Goal: Task Accomplishment & Management: Complete application form

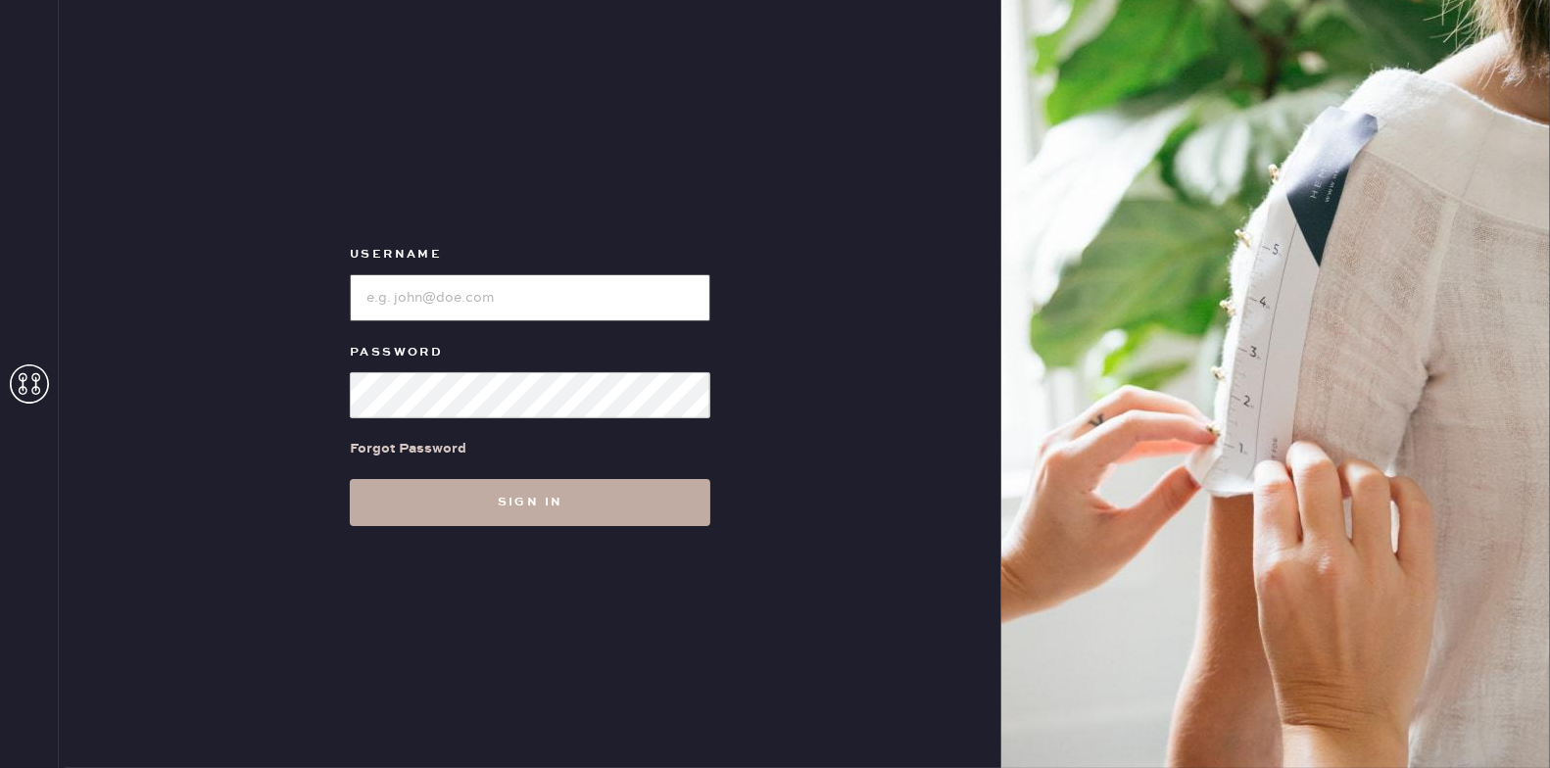
type input "reformationmelrose"
click at [592, 508] on button "Sign in" at bounding box center [530, 502] width 360 height 47
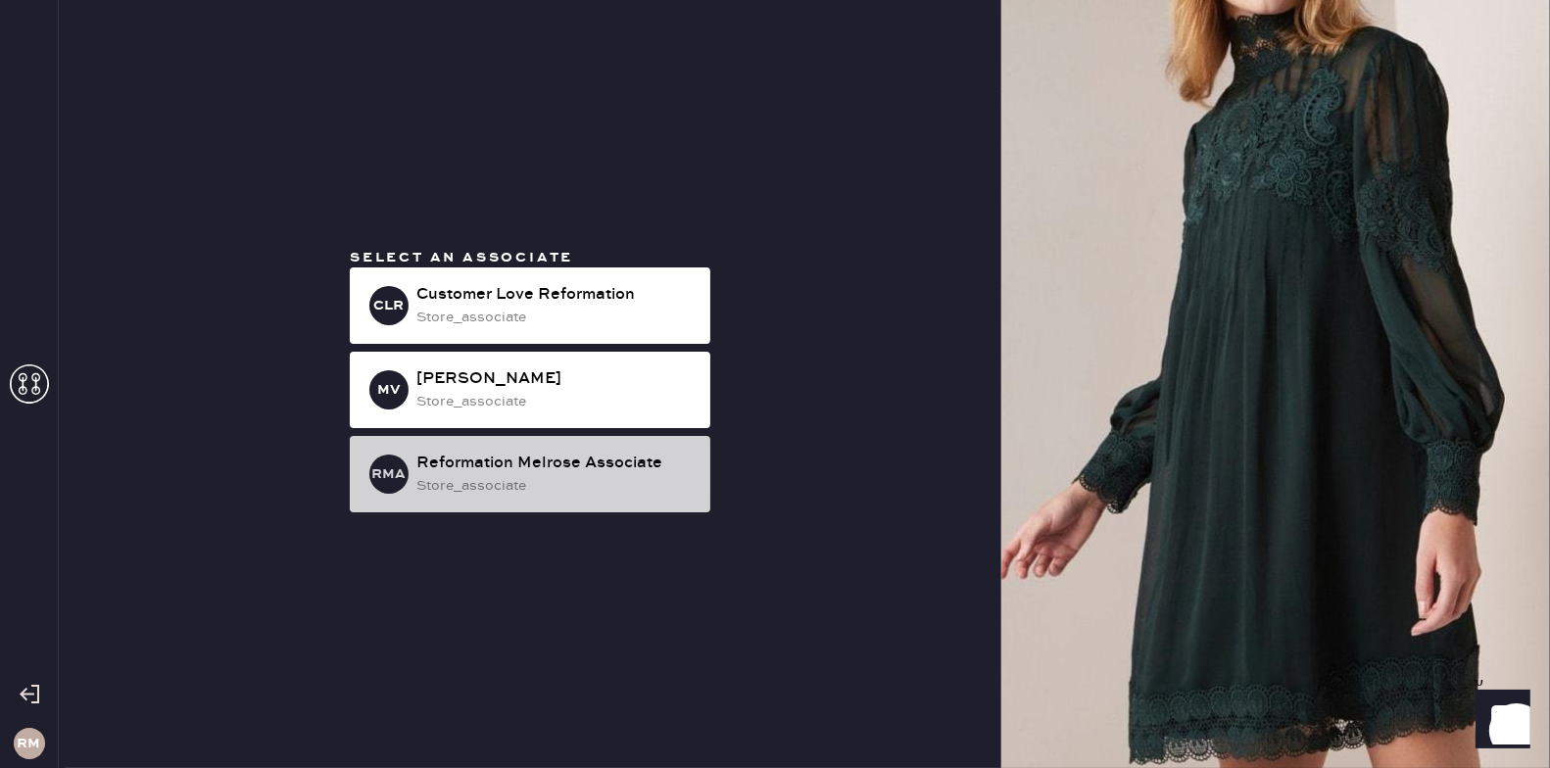
click at [632, 488] on div "store_associate" at bounding box center [555, 486] width 278 height 22
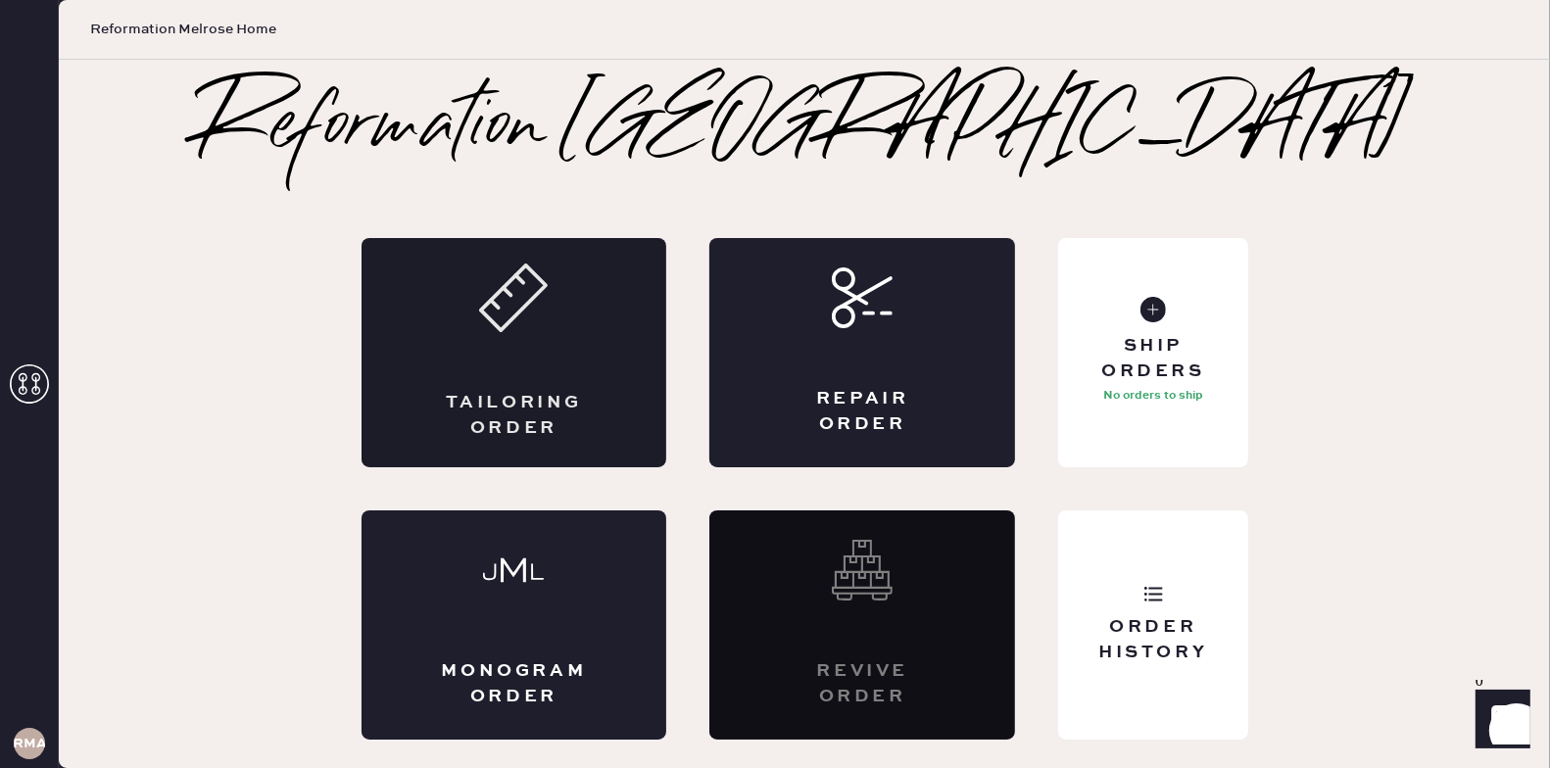
click at [652, 378] on div "Tailoring Order" at bounding box center [514, 352] width 306 height 229
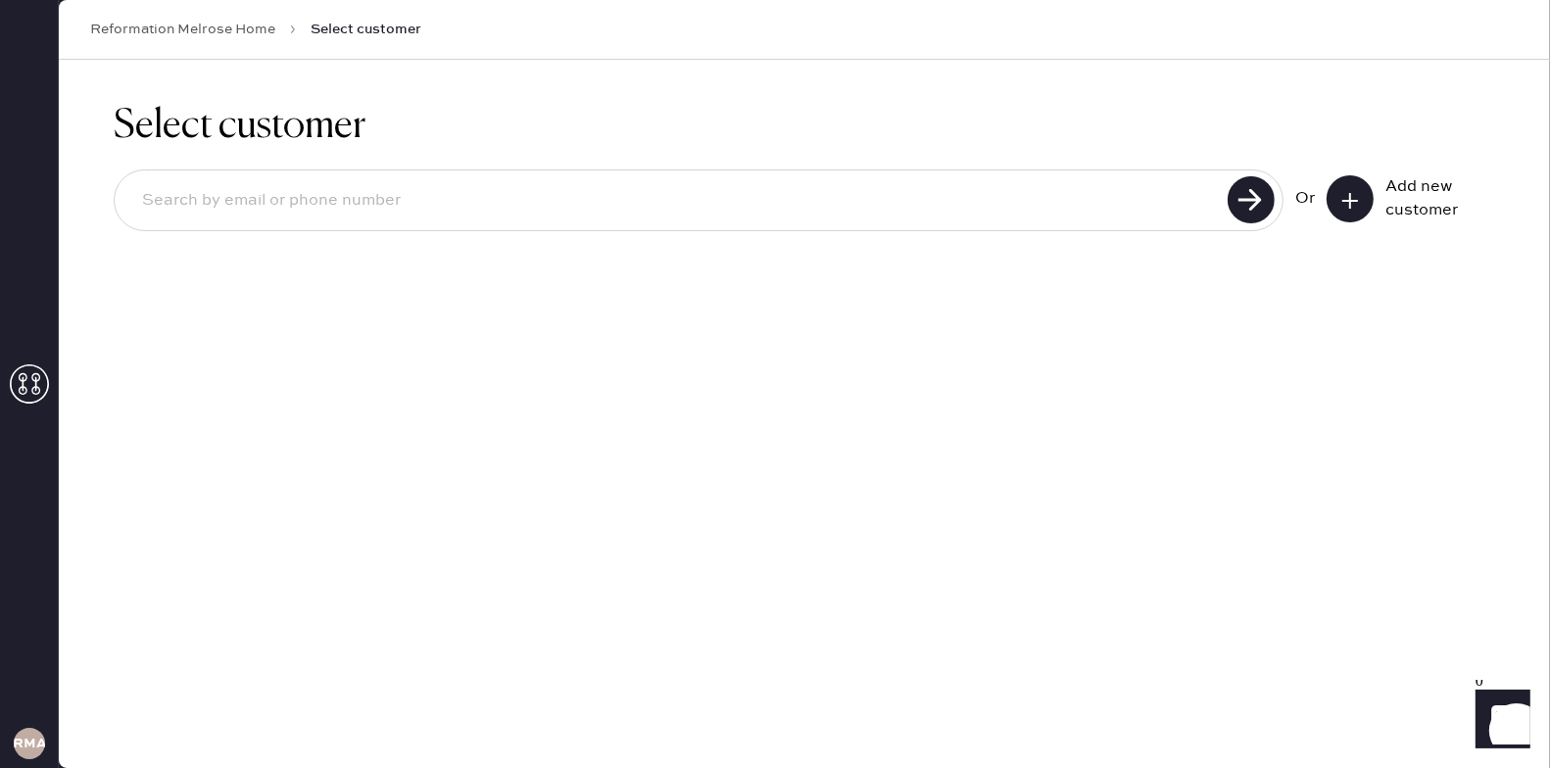
click at [952, 162] on div "Or Add new customer" at bounding box center [804, 202] width 1381 height 105
click at [1012, 188] on input at bounding box center [673, 200] width 1095 height 45
type input "8055706162"
click at [761, 205] on input "8055706162" at bounding box center [673, 200] width 1095 height 45
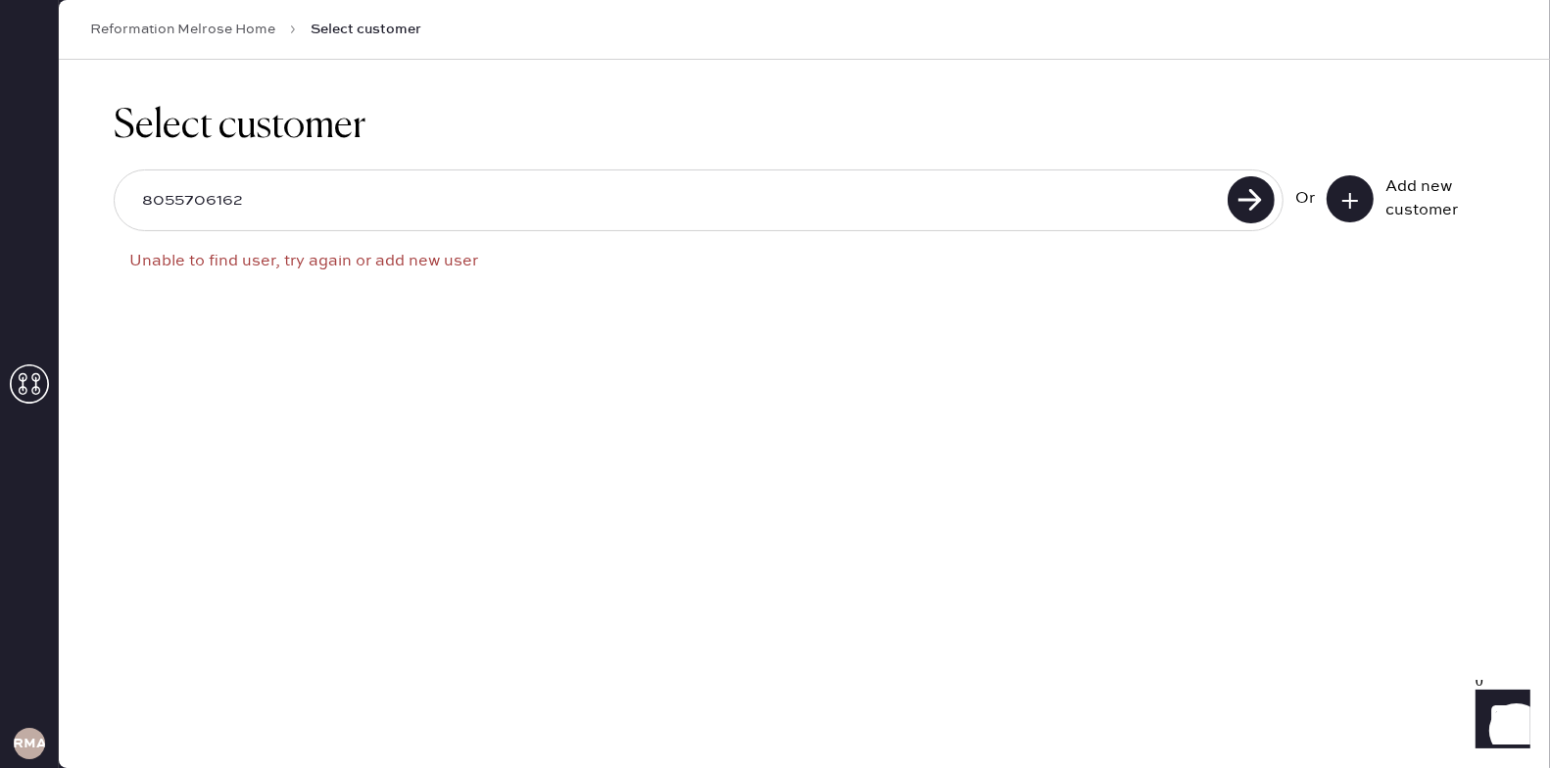
click at [761, 205] on input "8055706162" at bounding box center [673, 200] width 1095 height 45
click at [1374, 204] on div "Add new customer" at bounding box center [1410, 198] width 168 height 47
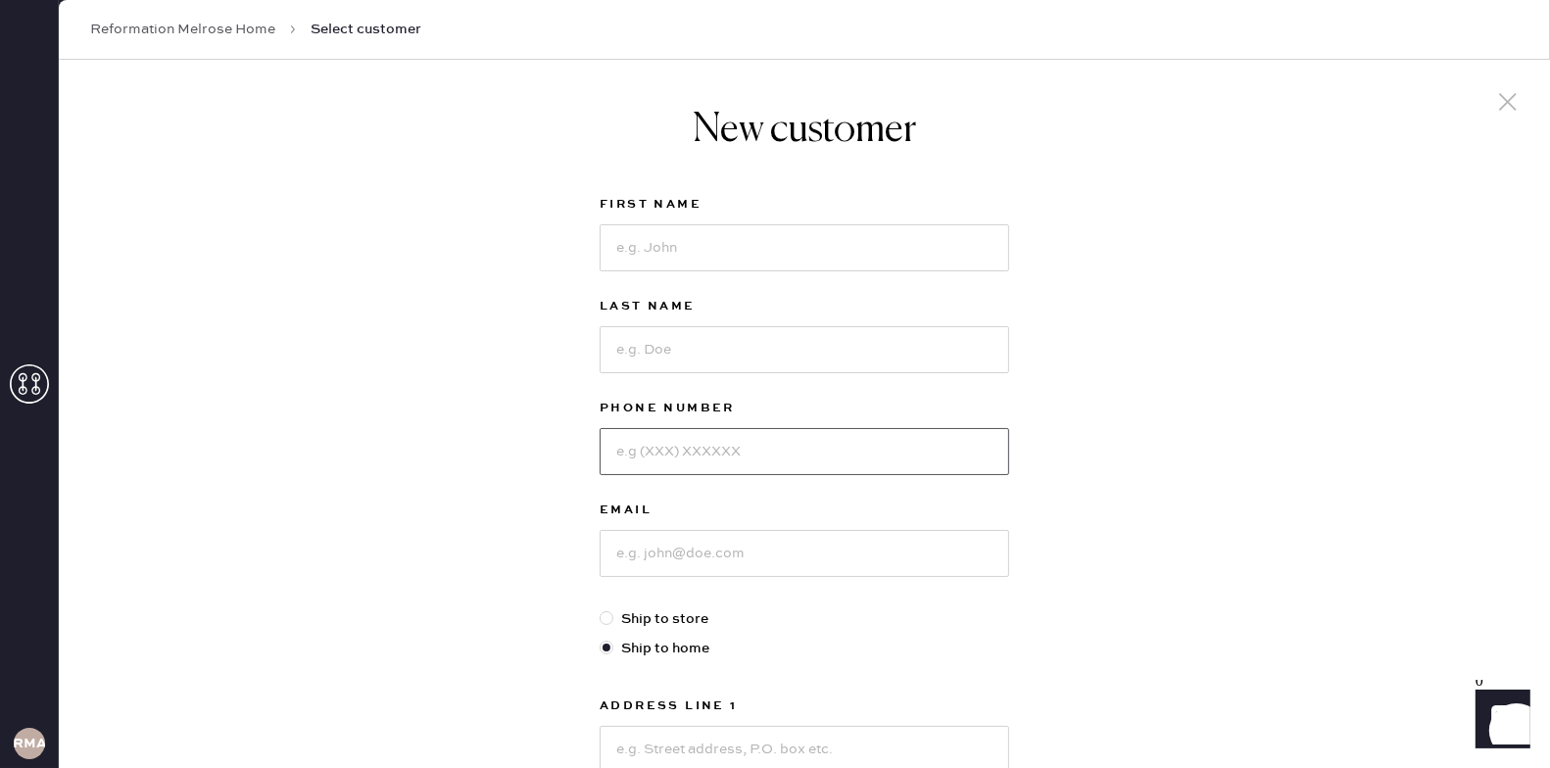
click at [708, 436] on input at bounding box center [803, 451] width 409 height 47
paste input "8055706162"
type input "8055706162"
click at [688, 251] on input at bounding box center [803, 247] width 409 height 47
type input "V"
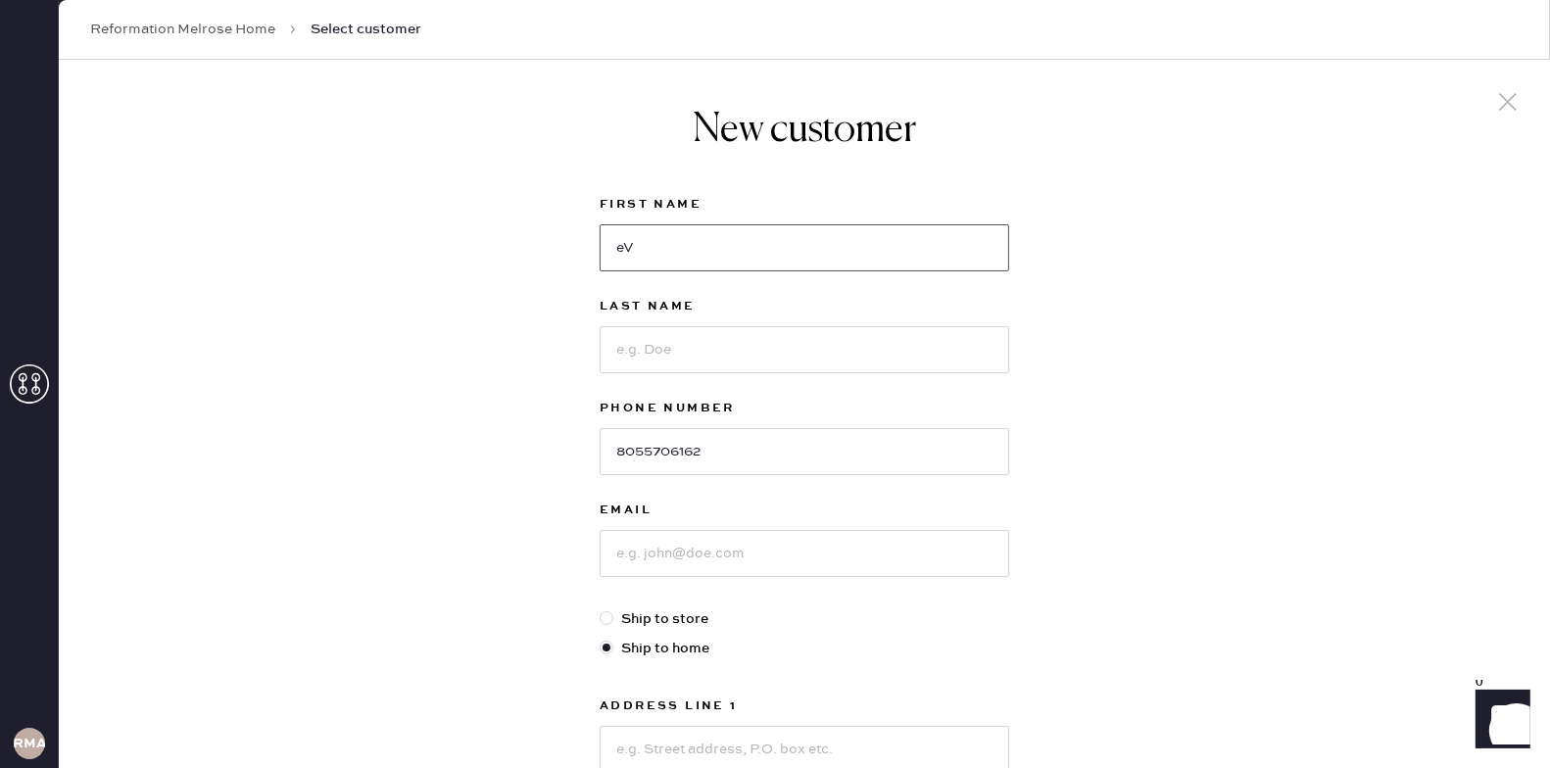
type input "e"
type input "Evie"
type input "[PERSON_NAME]"
click at [745, 530] on input at bounding box center [803, 553] width 409 height 47
paste input "[EMAIL_ADDRESS][DOMAIN_NAME]"
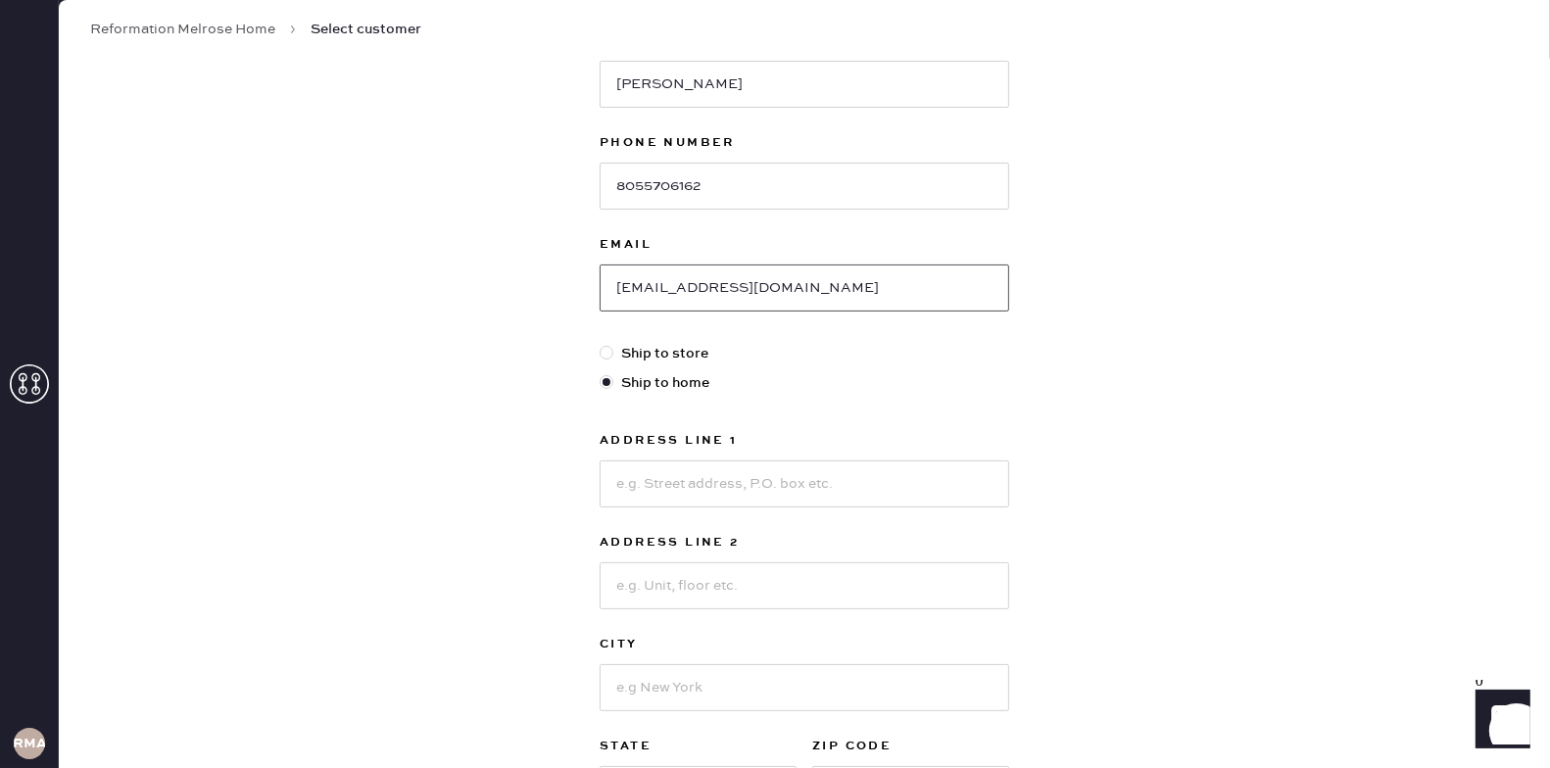
scroll to position [285, 0]
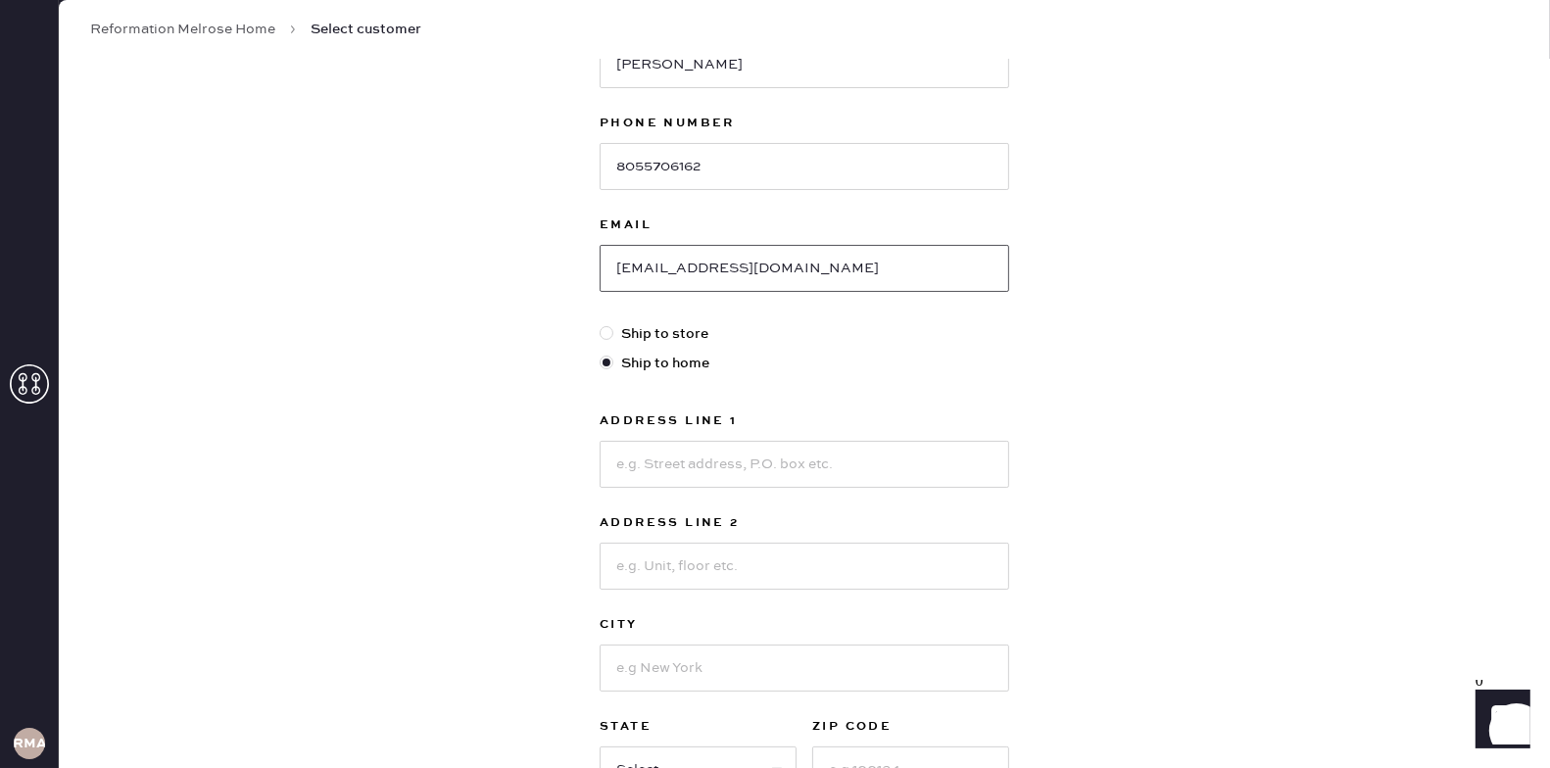
type input "[EMAIL_ADDRESS][DOMAIN_NAME]"
click at [757, 469] on input at bounding box center [803, 464] width 409 height 47
type input "[STREET_ADDRESS]"
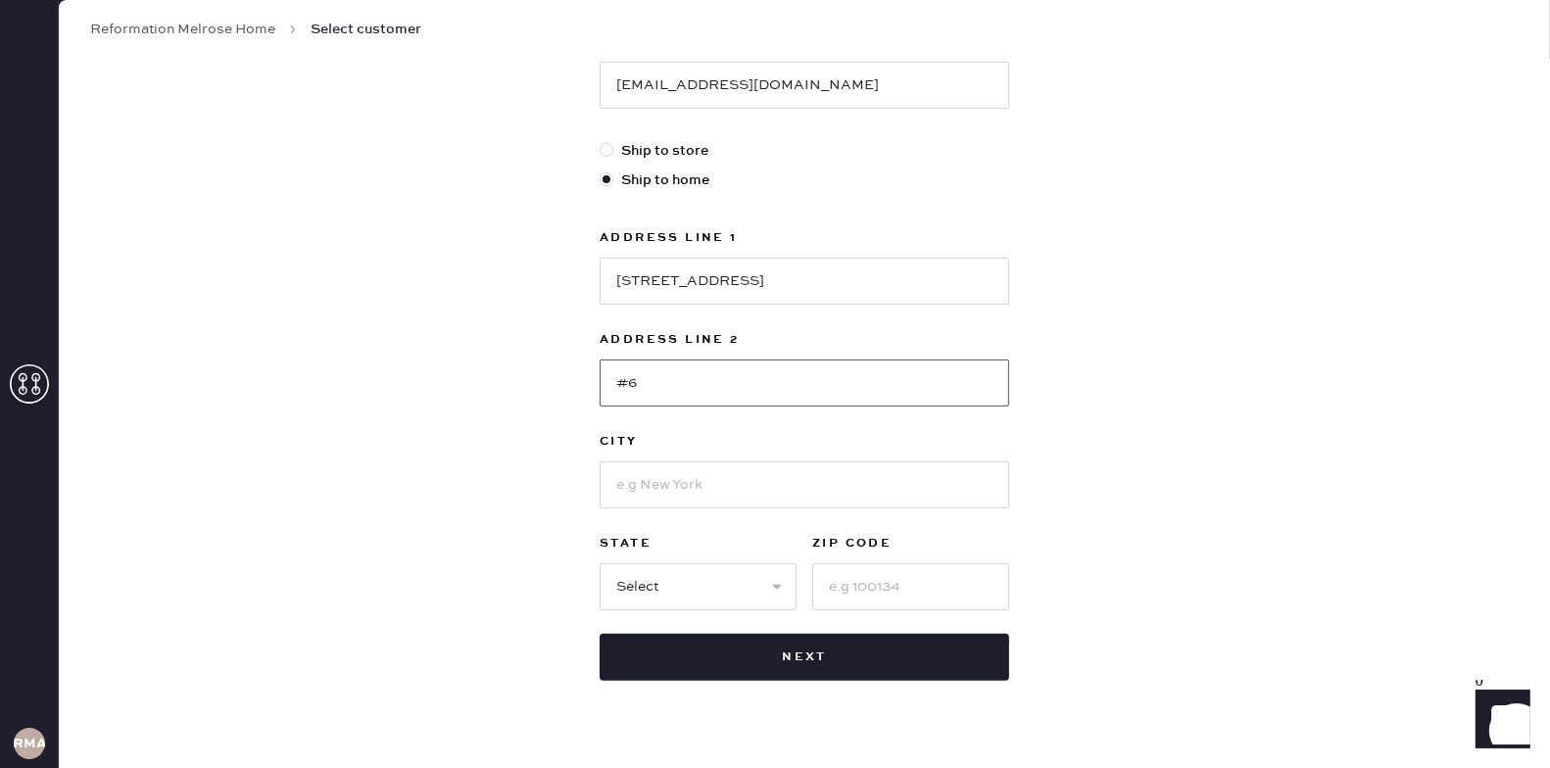
type input "#6"
click at [694, 481] on input at bounding box center [803, 484] width 409 height 47
type input "[GEOGRAPHIC_DATA]"
click at [882, 578] on input at bounding box center [910, 586] width 197 height 47
type input "90068"
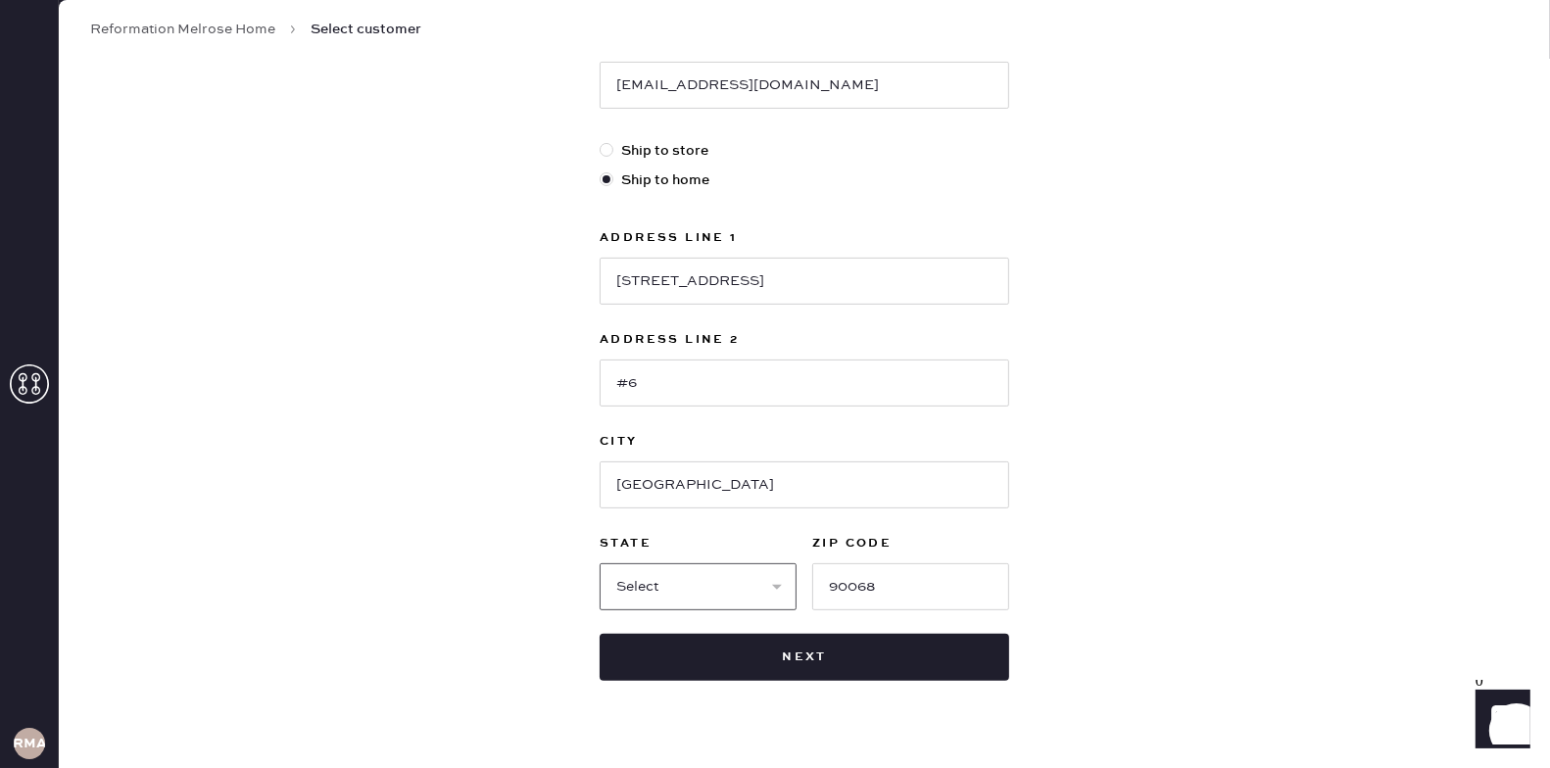
click at [628, 568] on select "Select AK AL AR AZ CA CO CT [GEOGRAPHIC_DATA] DE FL [GEOGRAPHIC_DATA] HI [GEOGR…" at bounding box center [697, 586] width 197 height 47
select select "CA"
click at [471, 413] on div "New customer First Name [PERSON_NAME] Last Name [PERSON_NAME] Phone Number [PHO…" at bounding box center [804, 199] width 1491 height 1215
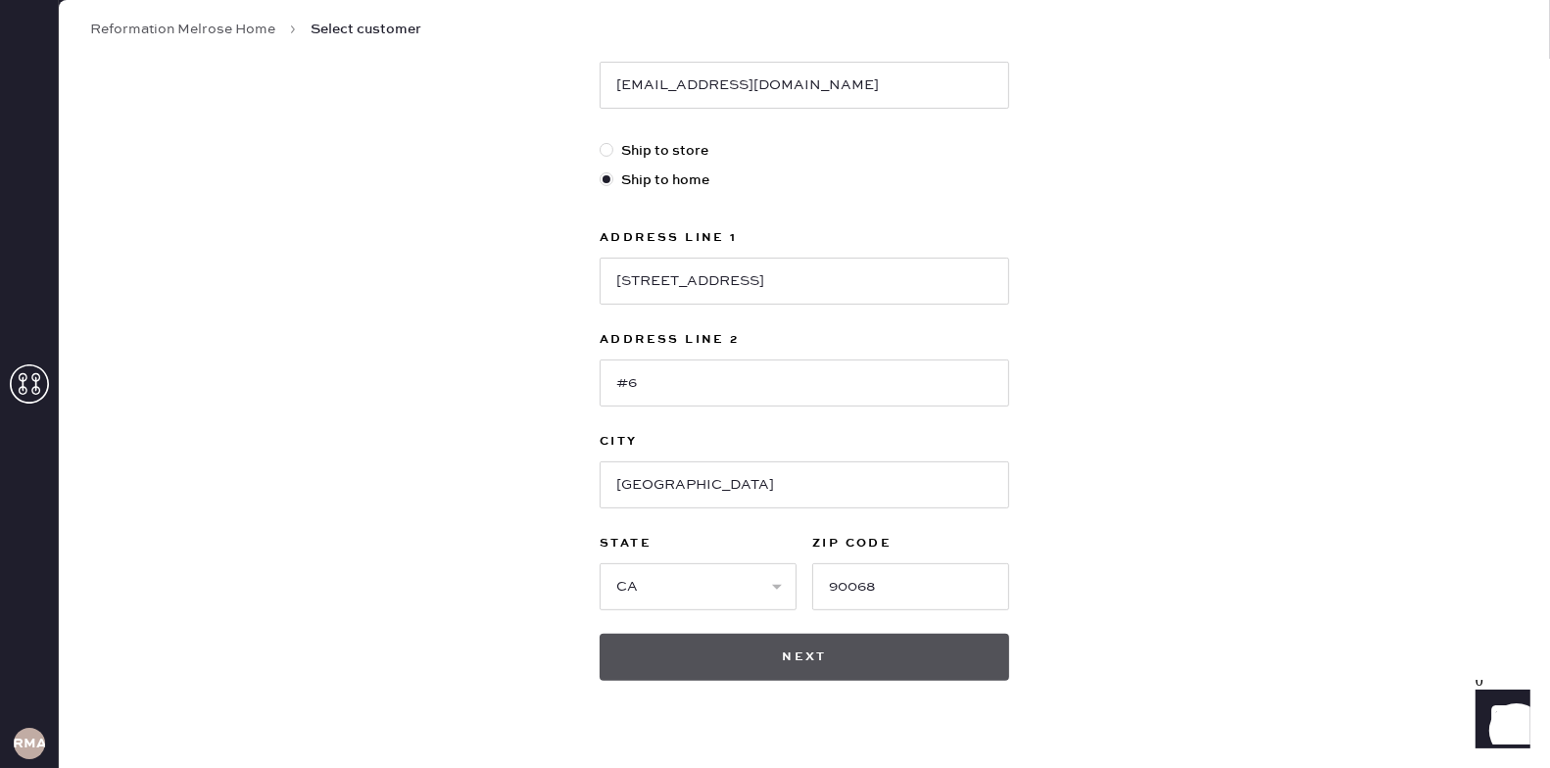
click at [902, 652] on button "Next" at bounding box center [803, 657] width 409 height 47
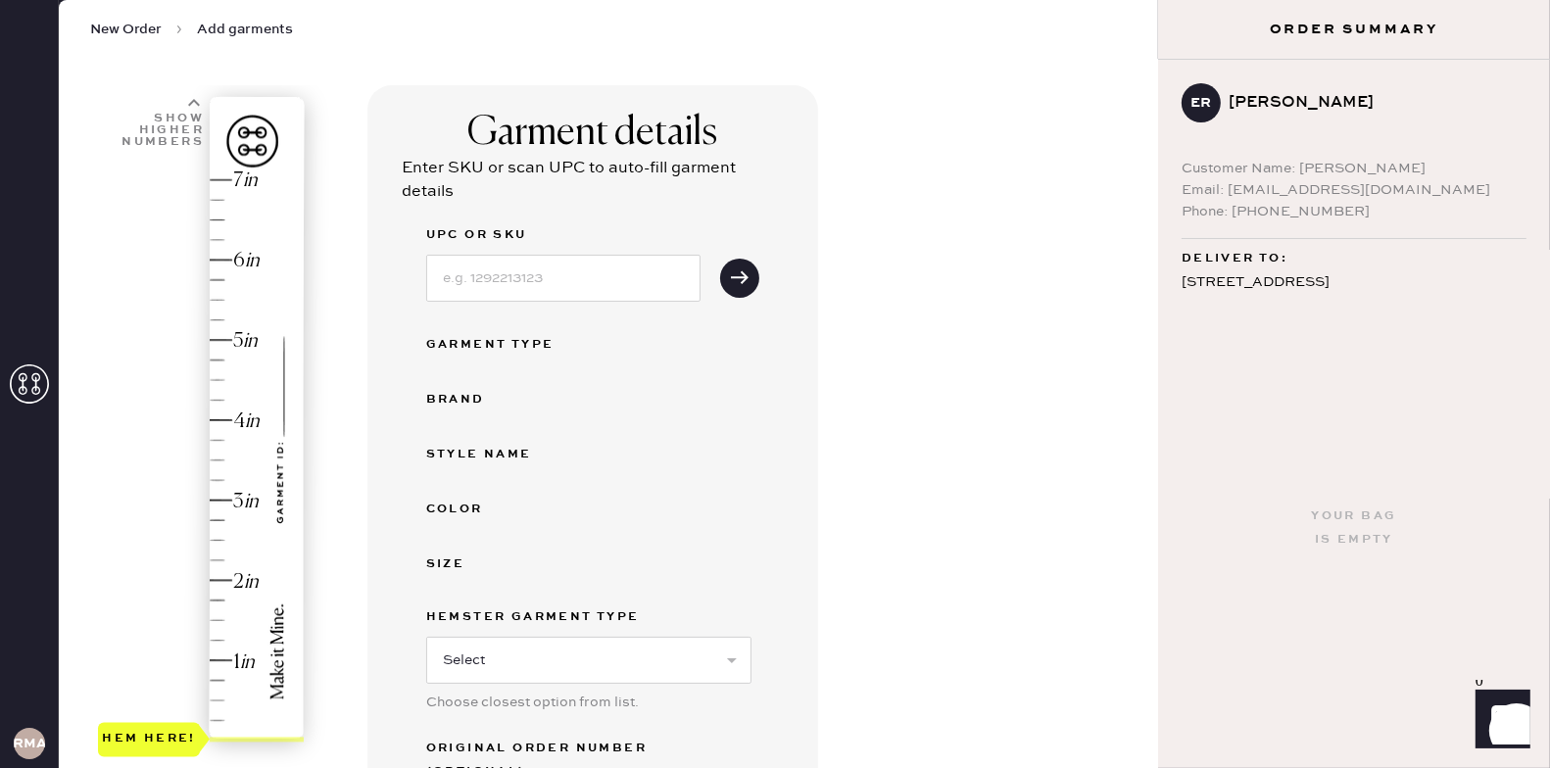
scroll to position [55, 0]
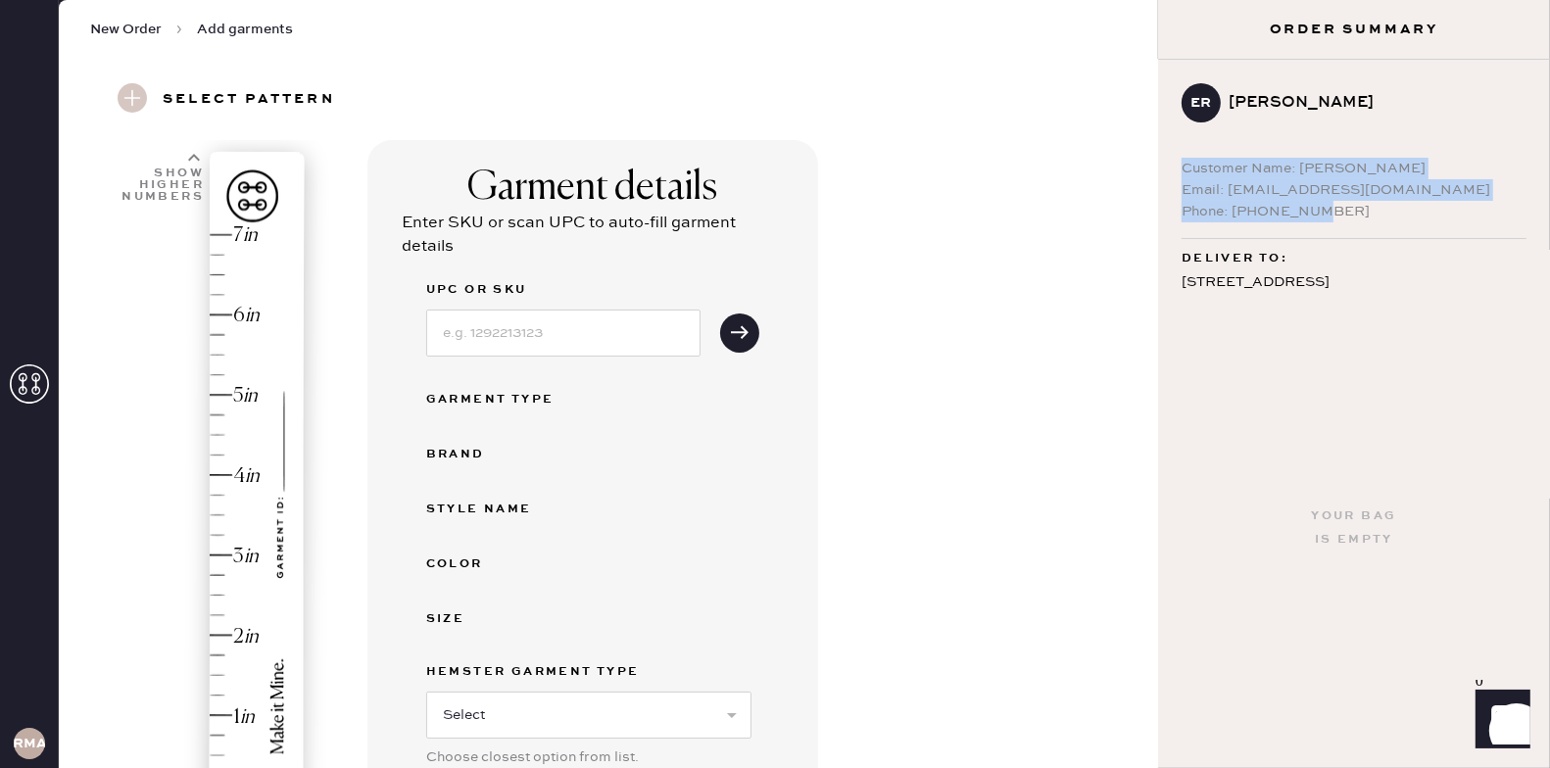
drag, startPoint x: 1338, startPoint y: 221, endPoint x: 1159, endPoint y: 161, distance: 189.3
click at [1159, 161] on div "ER [PERSON_NAME] Customer Name: [PERSON_NAME] Email: [EMAIL_ADDRESS][DOMAIN_NAM…" at bounding box center [1354, 174] width 392 height 229
copy div "Customer Name: [PERSON_NAME] Email: [EMAIL_ADDRESS][DOMAIN_NAME] Phone: [PHONE_…"
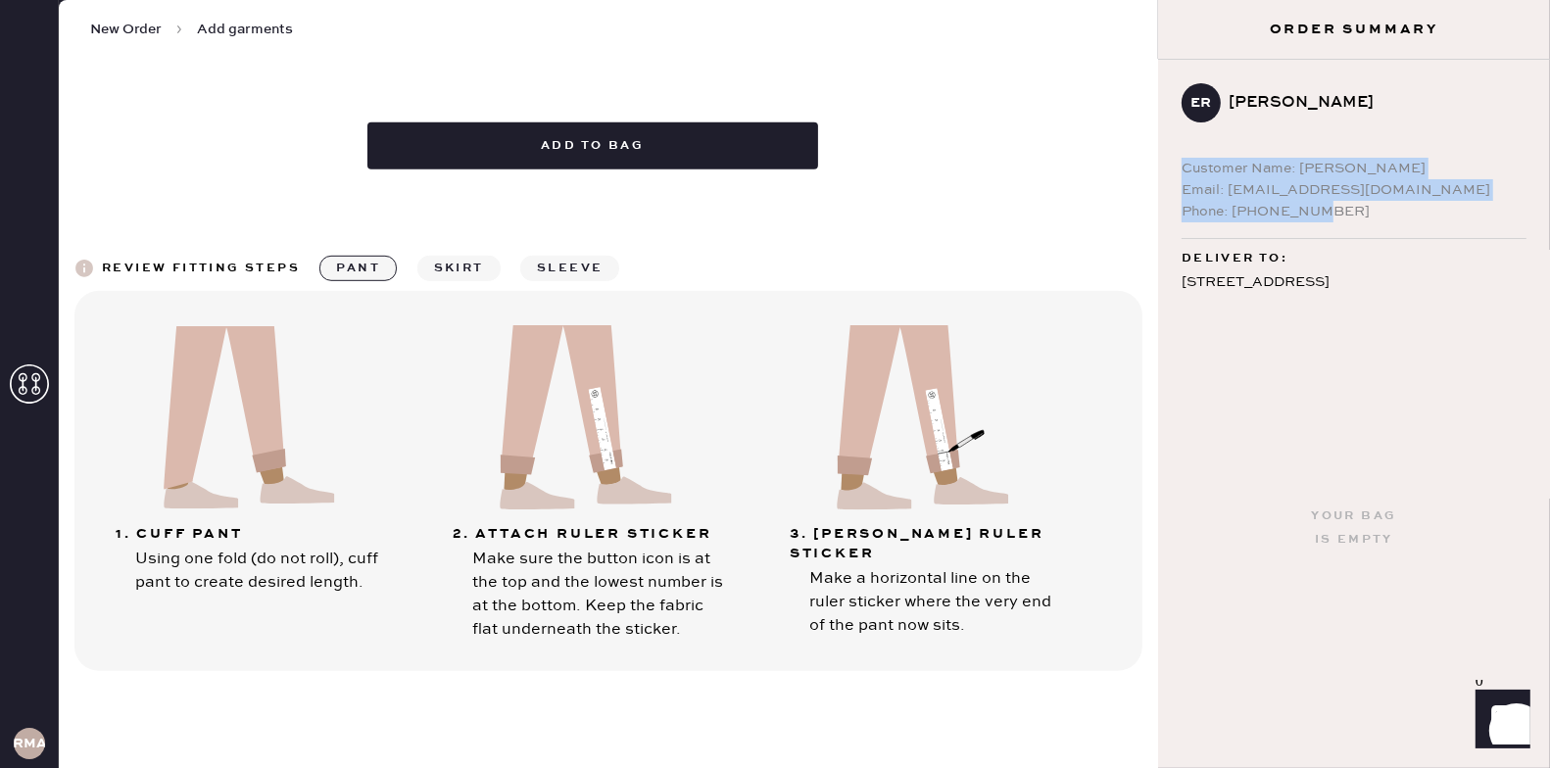
scroll to position [0, 0]
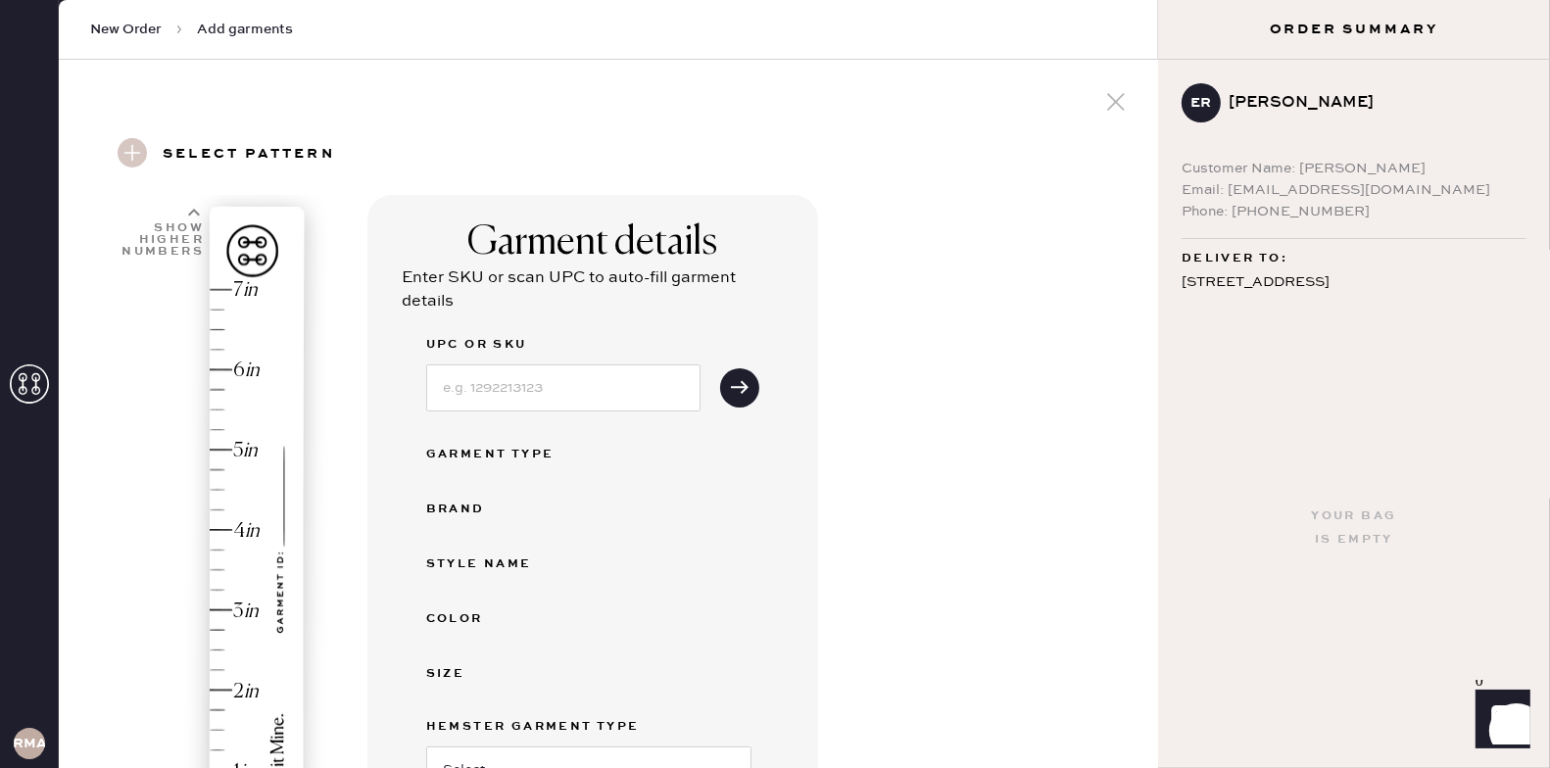
click at [31, 389] on icon at bounding box center [29, 383] width 39 height 39
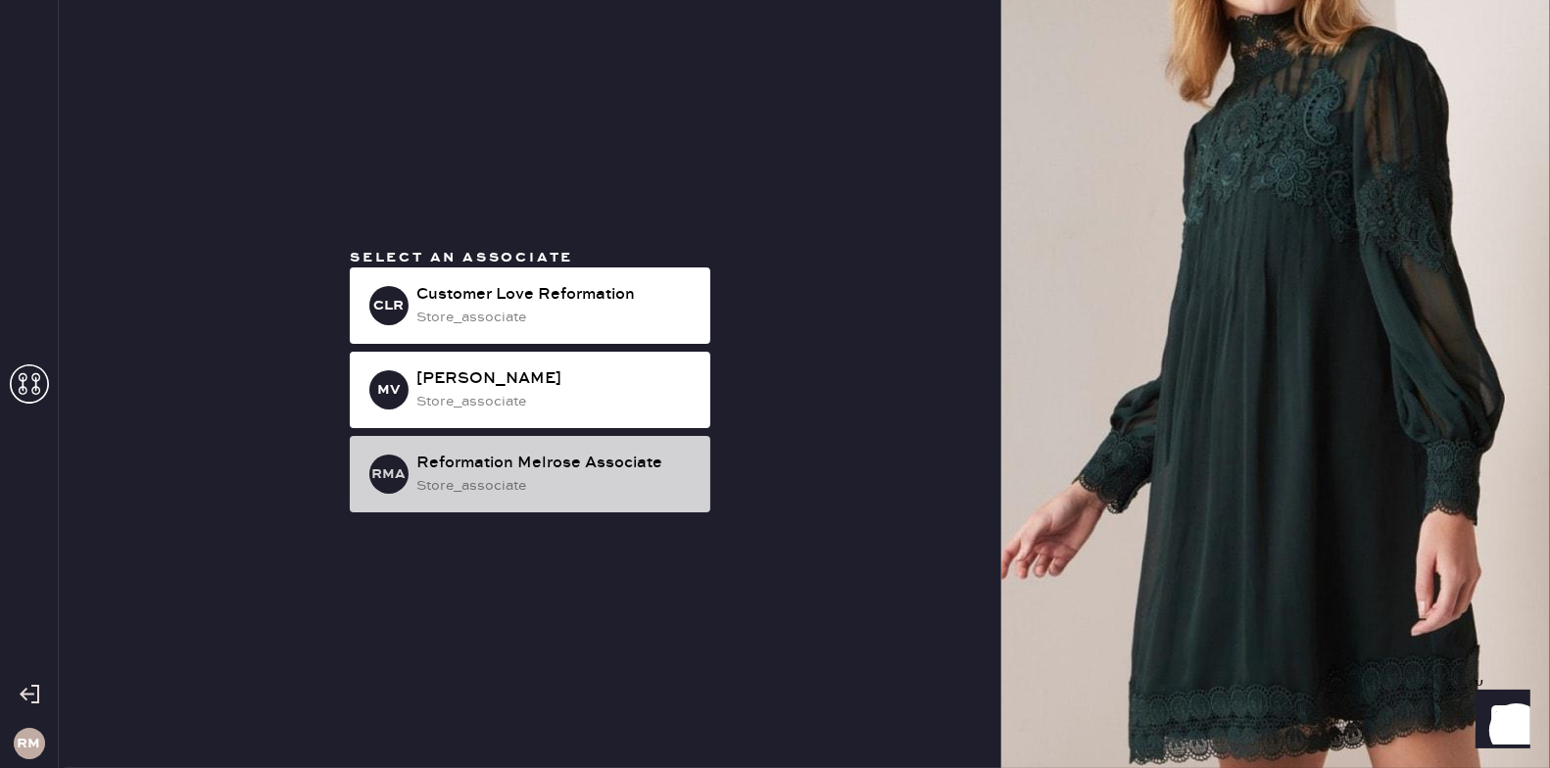
click at [515, 463] on div "Reformation Melrose Associate" at bounding box center [555, 464] width 278 height 24
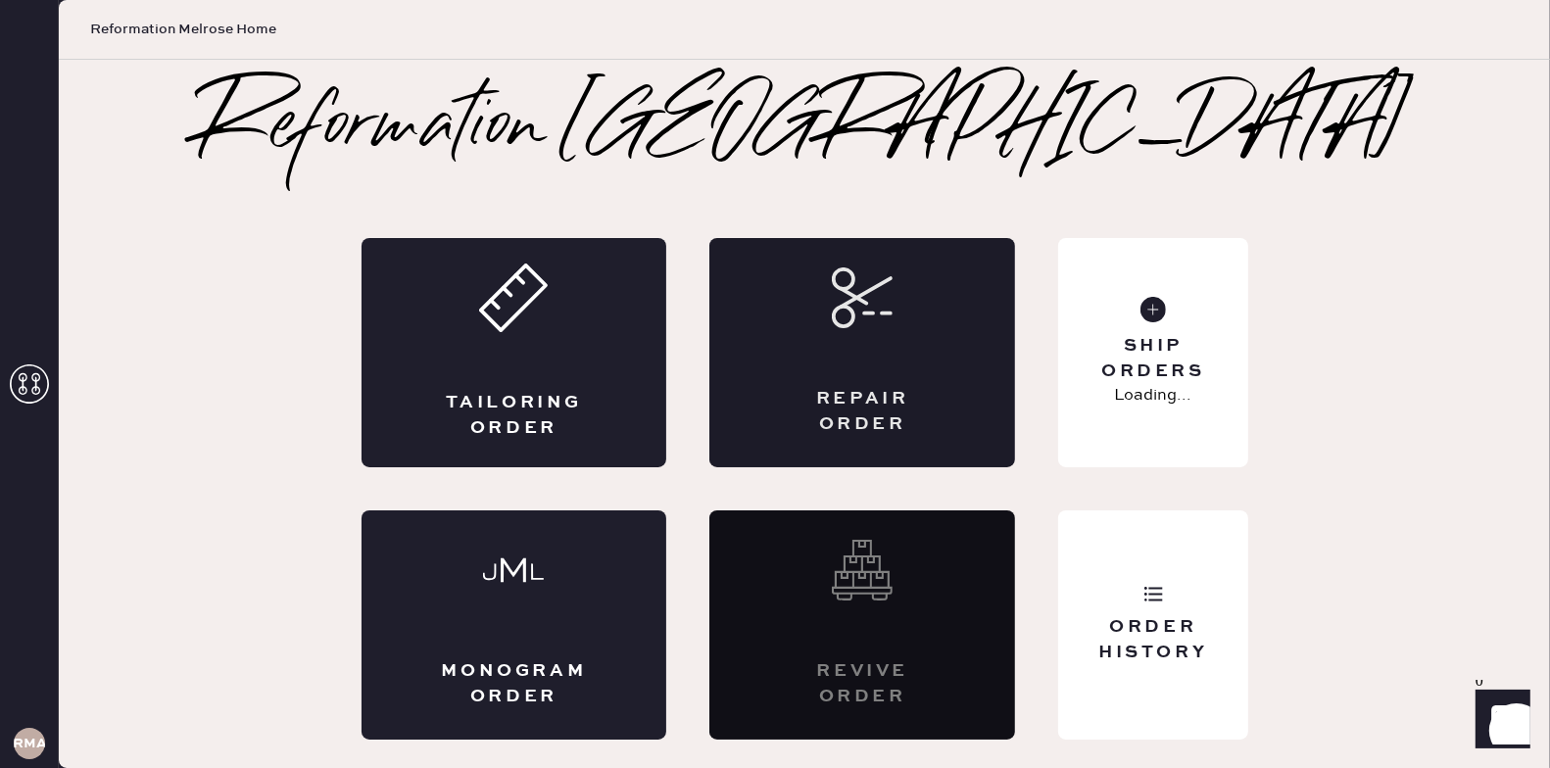
click at [901, 422] on div "Repair Order" at bounding box center [862, 411] width 149 height 49
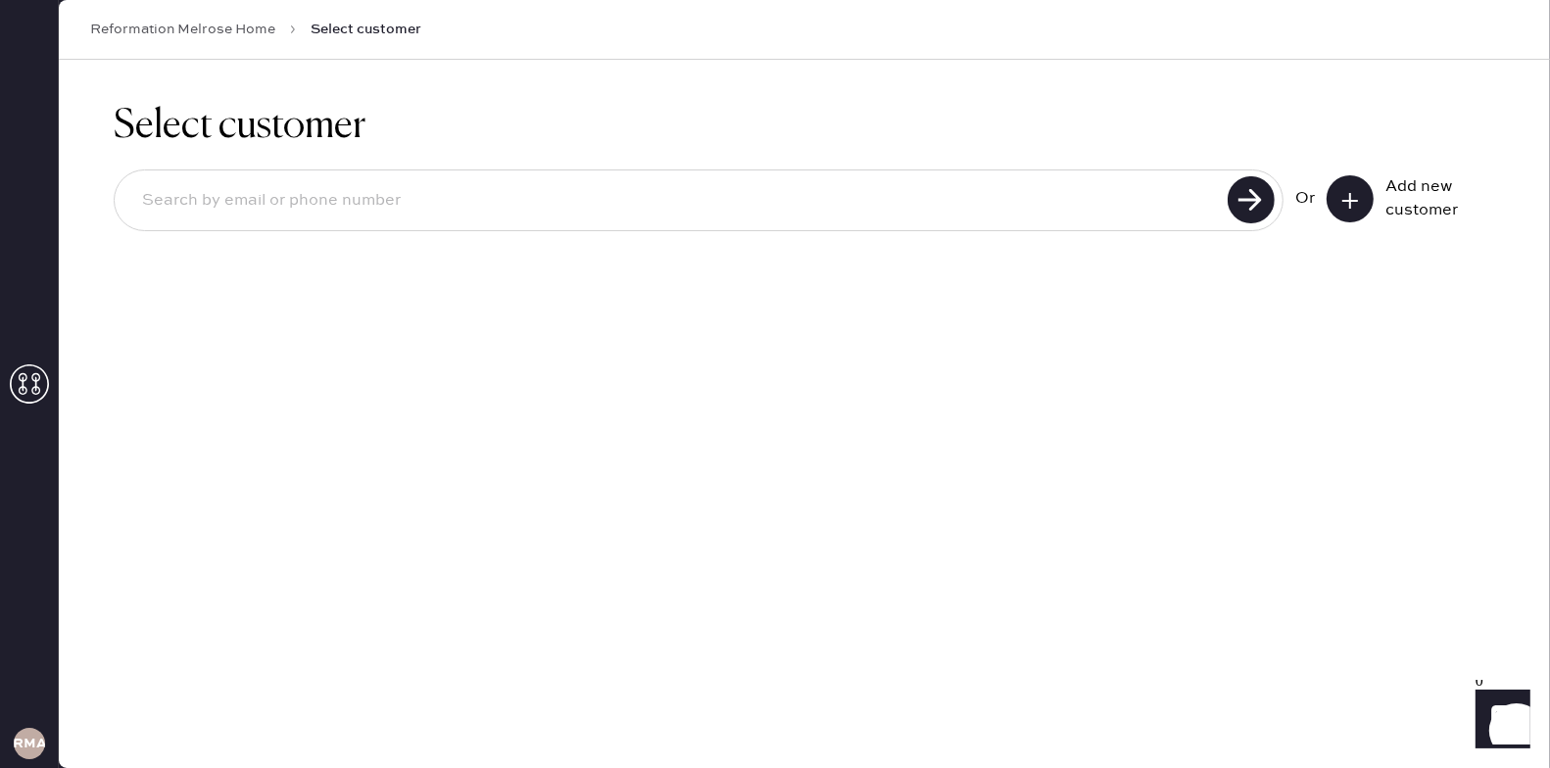
click at [598, 203] on input at bounding box center [673, 200] width 1095 height 45
paste input "Customer Name: [PERSON_NAME] Email: [EMAIL_ADDRESS][DOMAIN_NAME] Phone: [PHONE_…"
drag, startPoint x: 420, startPoint y: 201, endPoint x: 4, endPoint y: 184, distance: 416.6
click at [0, 184] on div "RMA Reformation Melrose Home Select customer Select customer Customer Name: [PE…" at bounding box center [775, 384] width 1550 height 768
drag, startPoint x: 523, startPoint y: 203, endPoint x: 345, endPoint y: 211, distance: 178.4
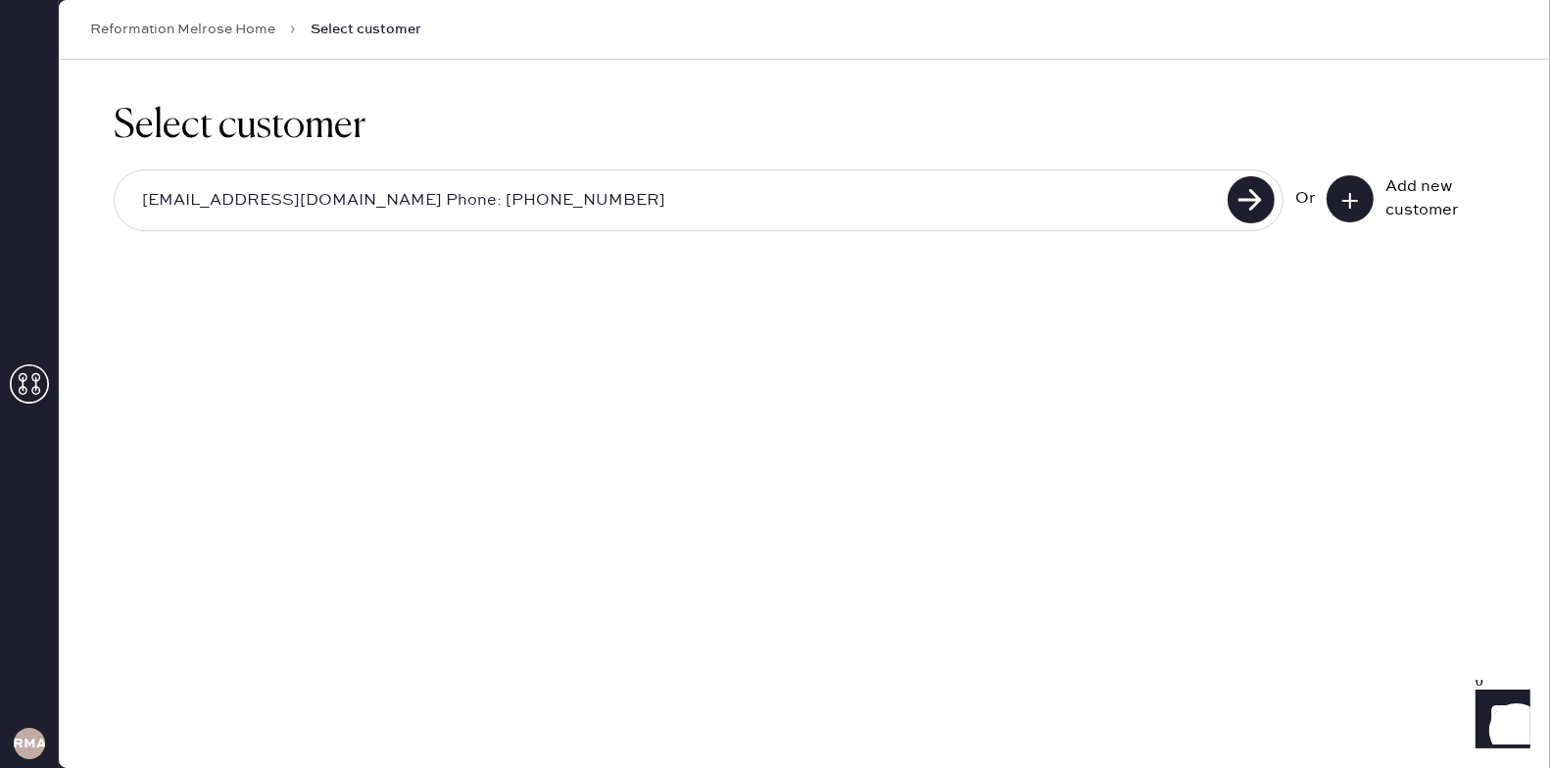
click at [345, 211] on input "[EMAIL_ADDRESS][DOMAIN_NAME] Phone: [PHONE_NUMBER]" at bounding box center [673, 200] width 1095 height 45
type input "[EMAIL_ADDRESS][DOMAIN_NAME]"
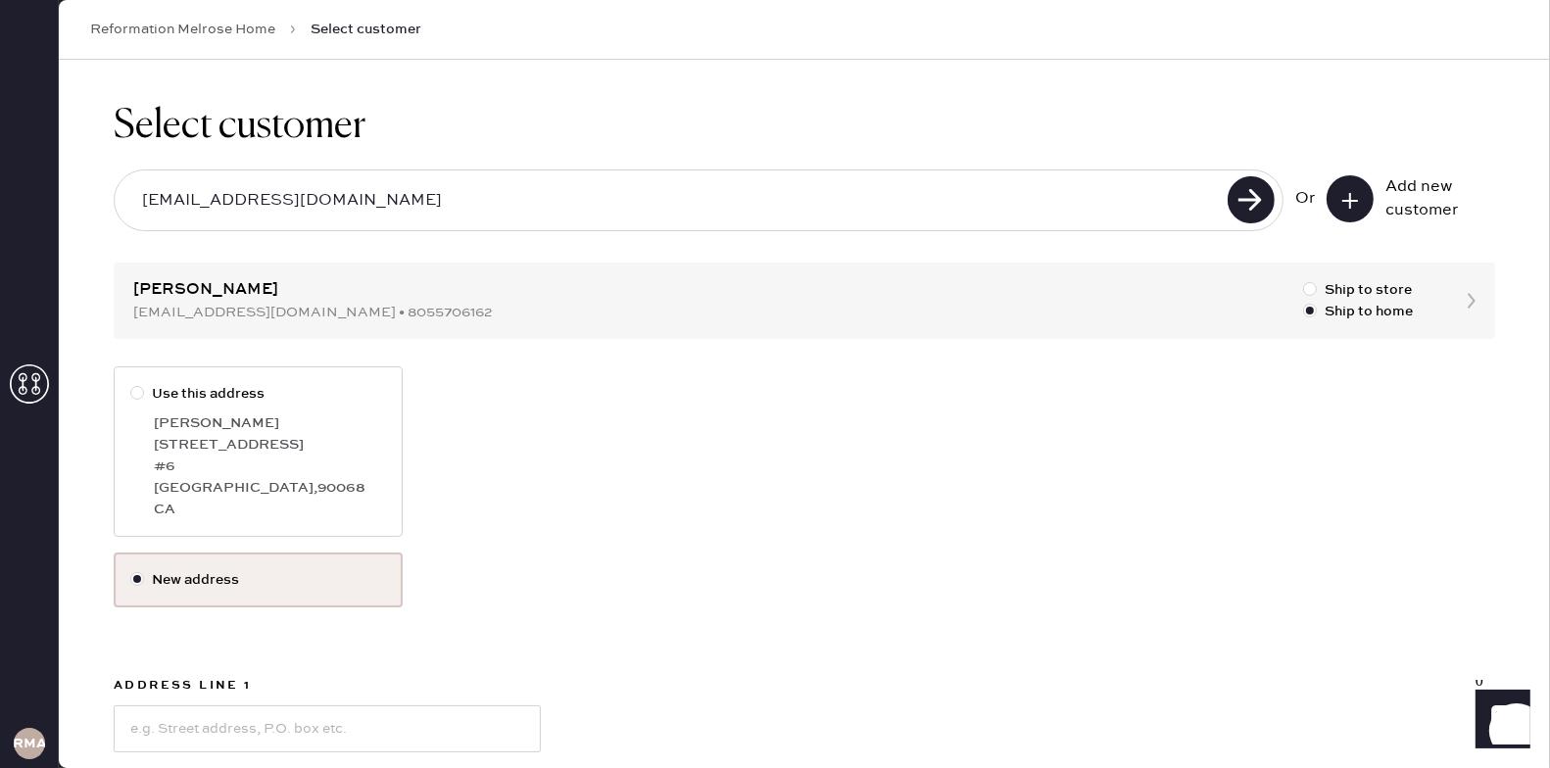
click at [192, 493] on div "[GEOGRAPHIC_DATA] , 90068" at bounding box center [270, 488] width 232 height 22
click at [131, 384] on input "Use this address" at bounding box center [130, 383] width 1 height 1
radio input "true"
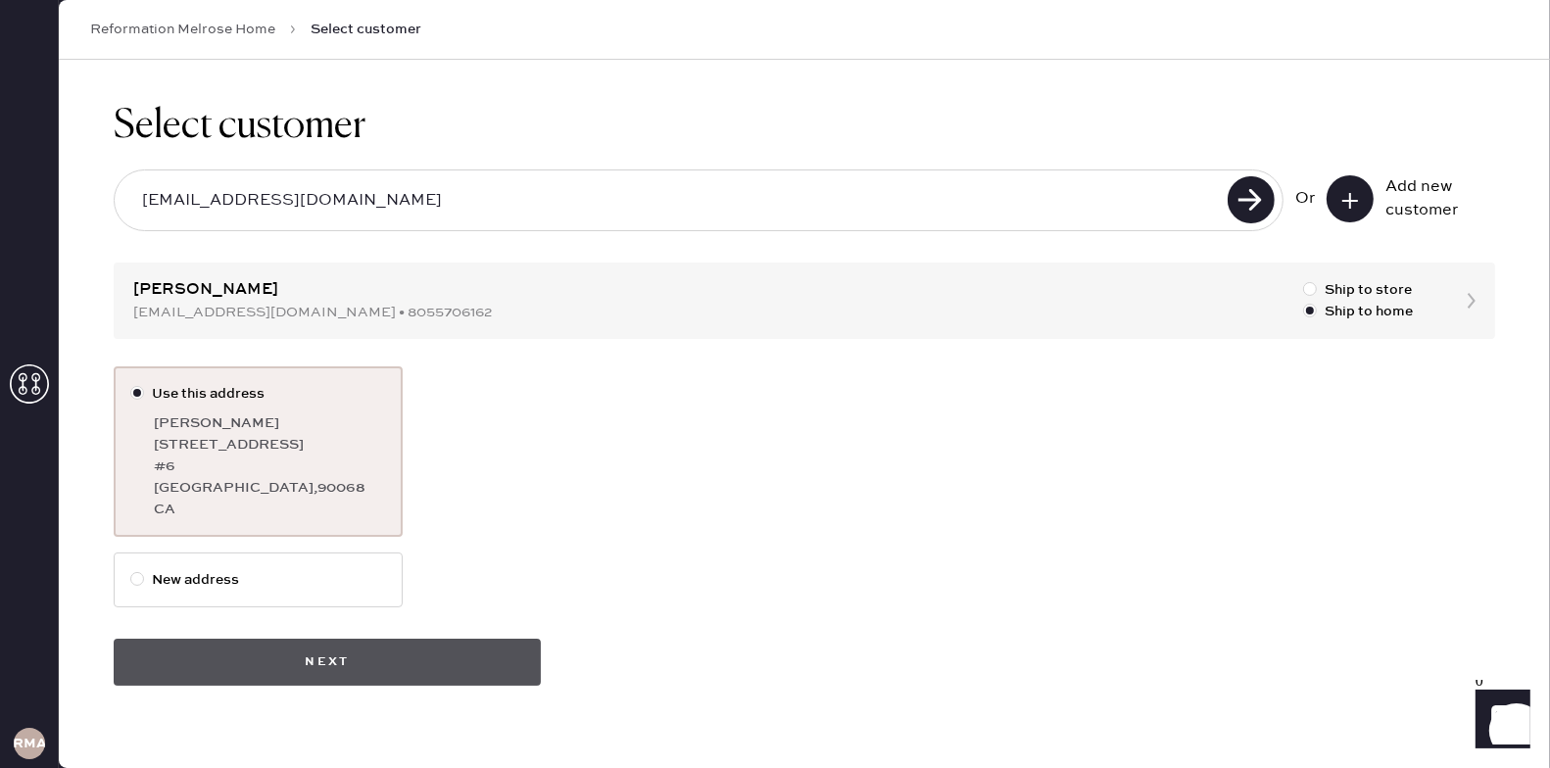
click at [254, 658] on button "Next" at bounding box center [327, 662] width 427 height 47
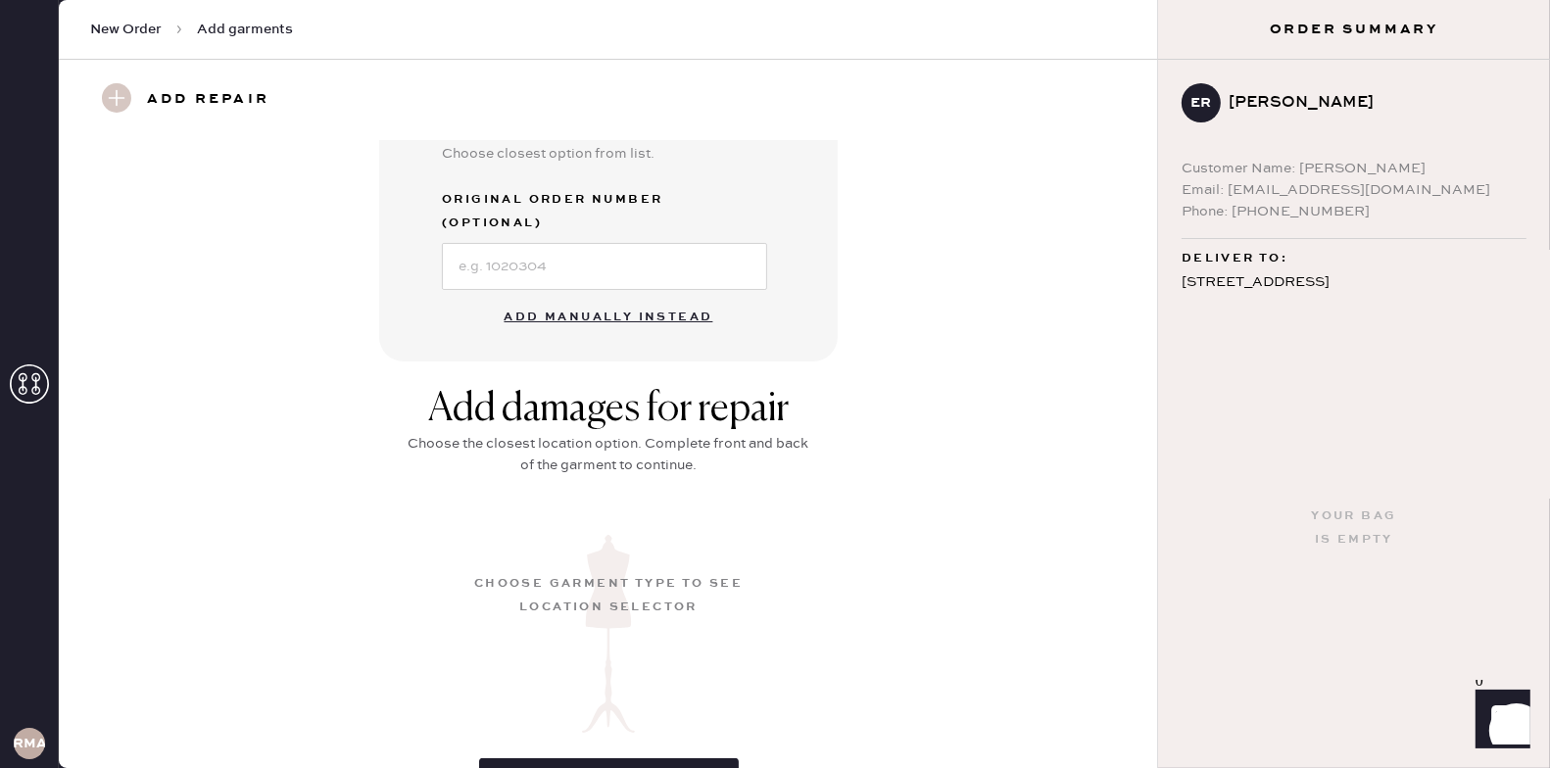
click at [629, 298] on button "Add manually instead" at bounding box center [609, 317] width 232 height 39
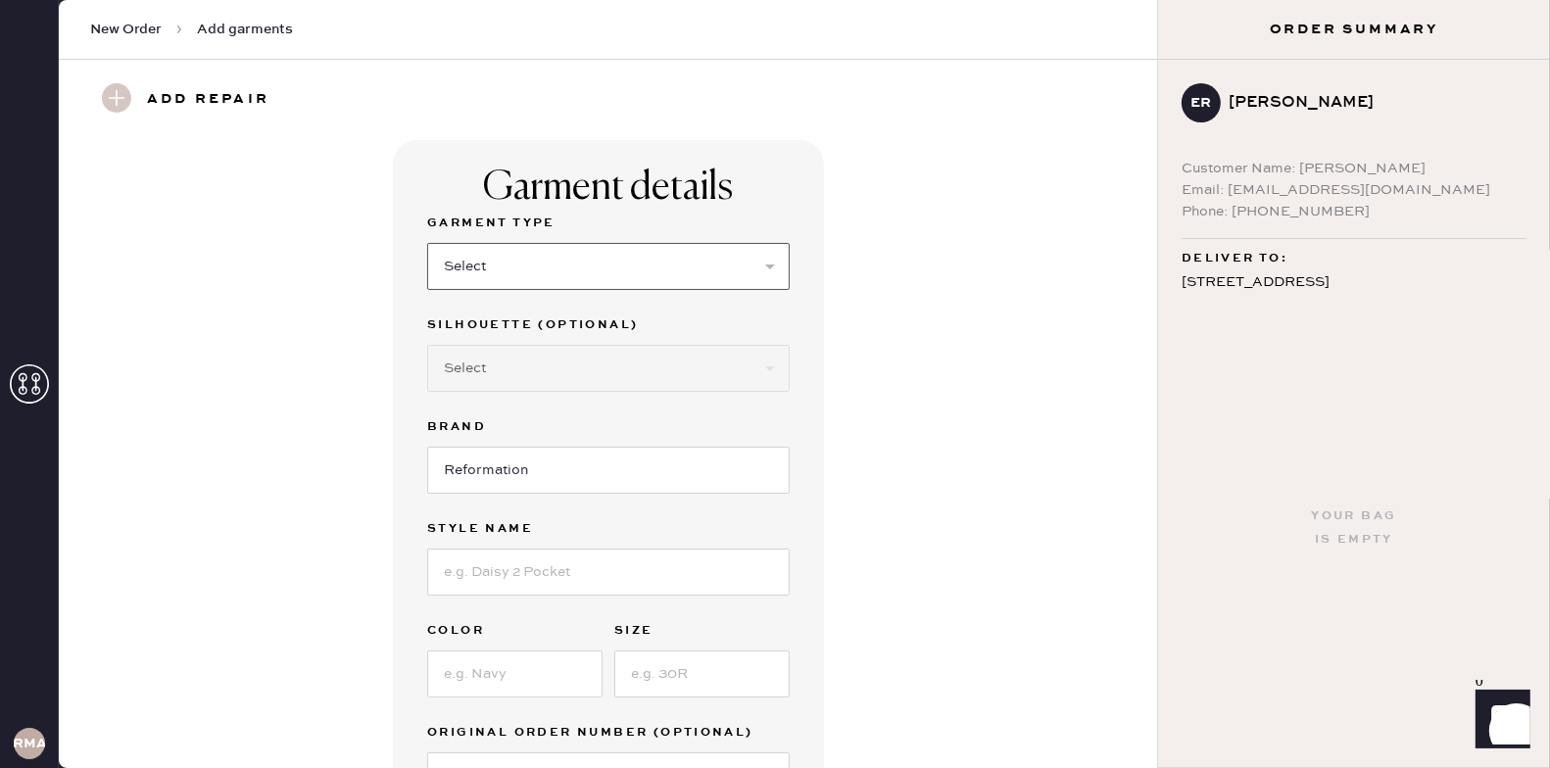
click at [548, 260] on select "Select Basic Skirt Jeans Leggings Pants Shorts Basic Sleeved Dress Basic Sleeve…" at bounding box center [608, 266] width 362 height 47
select select "6"
click at [538, 553] on input at bounding box center [608, 572] width 362 height 47
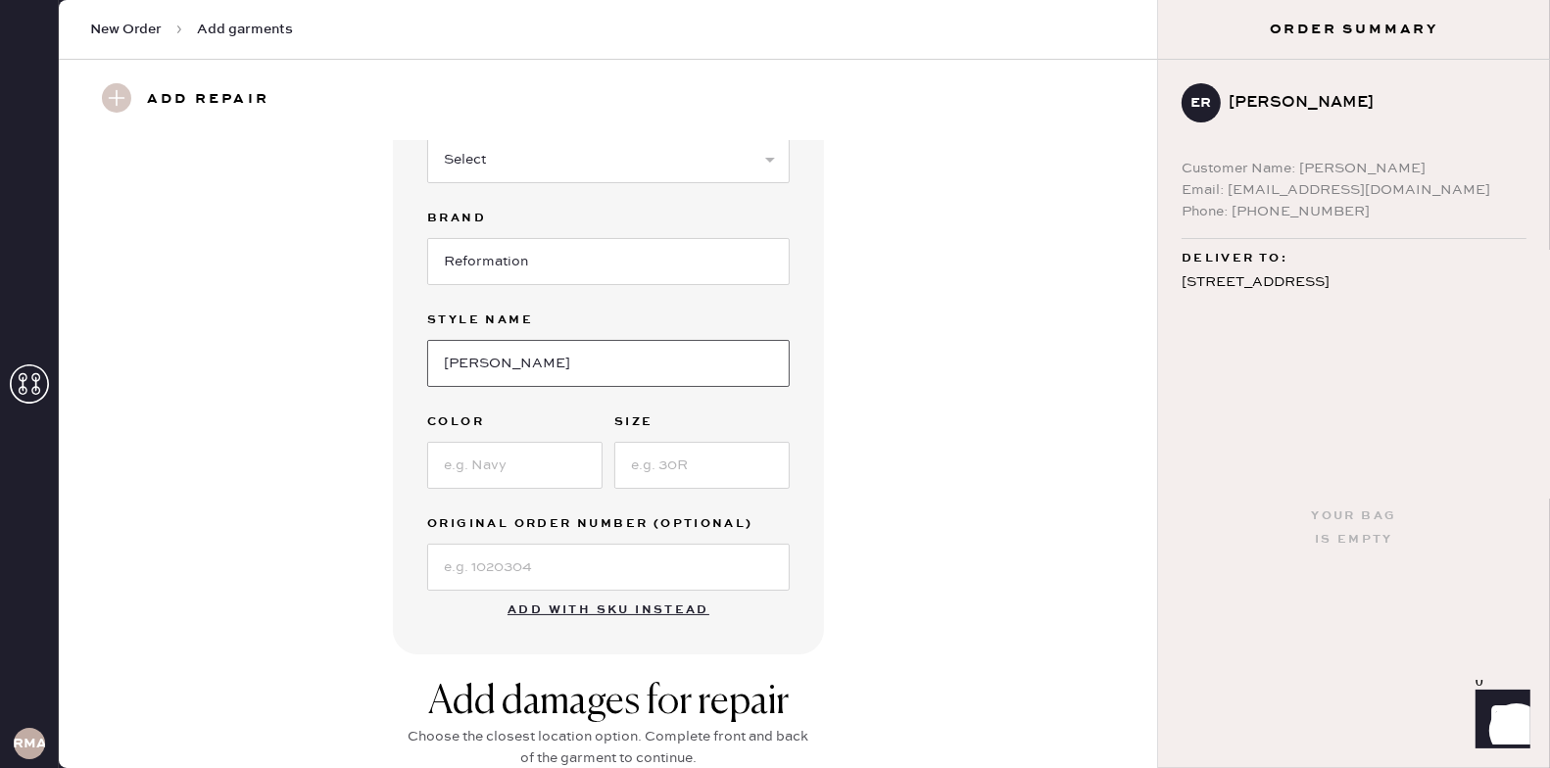
scroll to position [208, 0]
type input "[PERSON_NAME]"
click at [502, 464] on input at bounding box center [514, 466] width 175 height 47
click at [663, 474] on input at bounding box center [701, 466] width 175 height 47
type input "12"
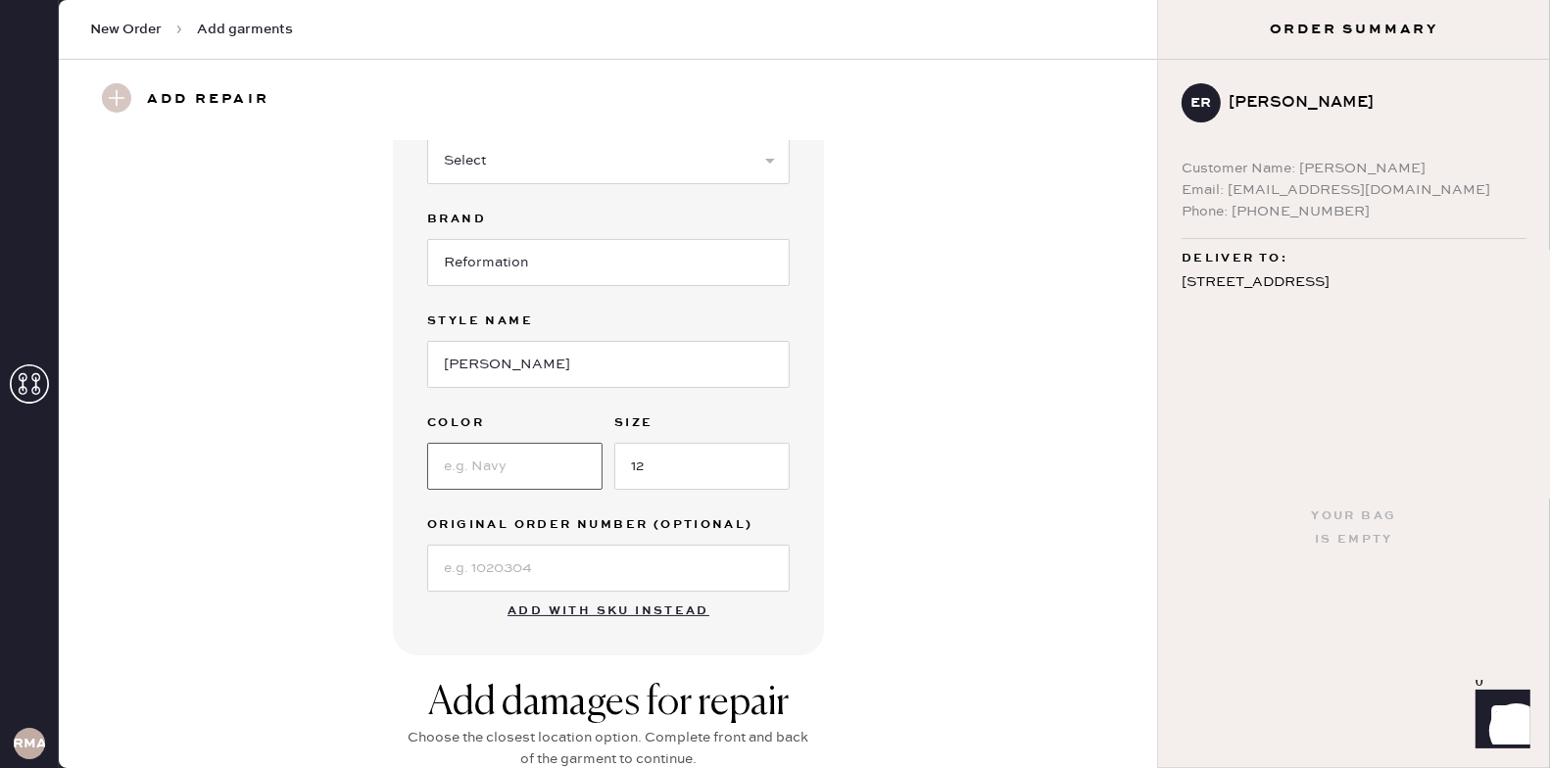
click at [551, 454] on input at bounding box center [514, 466] width 175 height 47
type input "Last Tango"
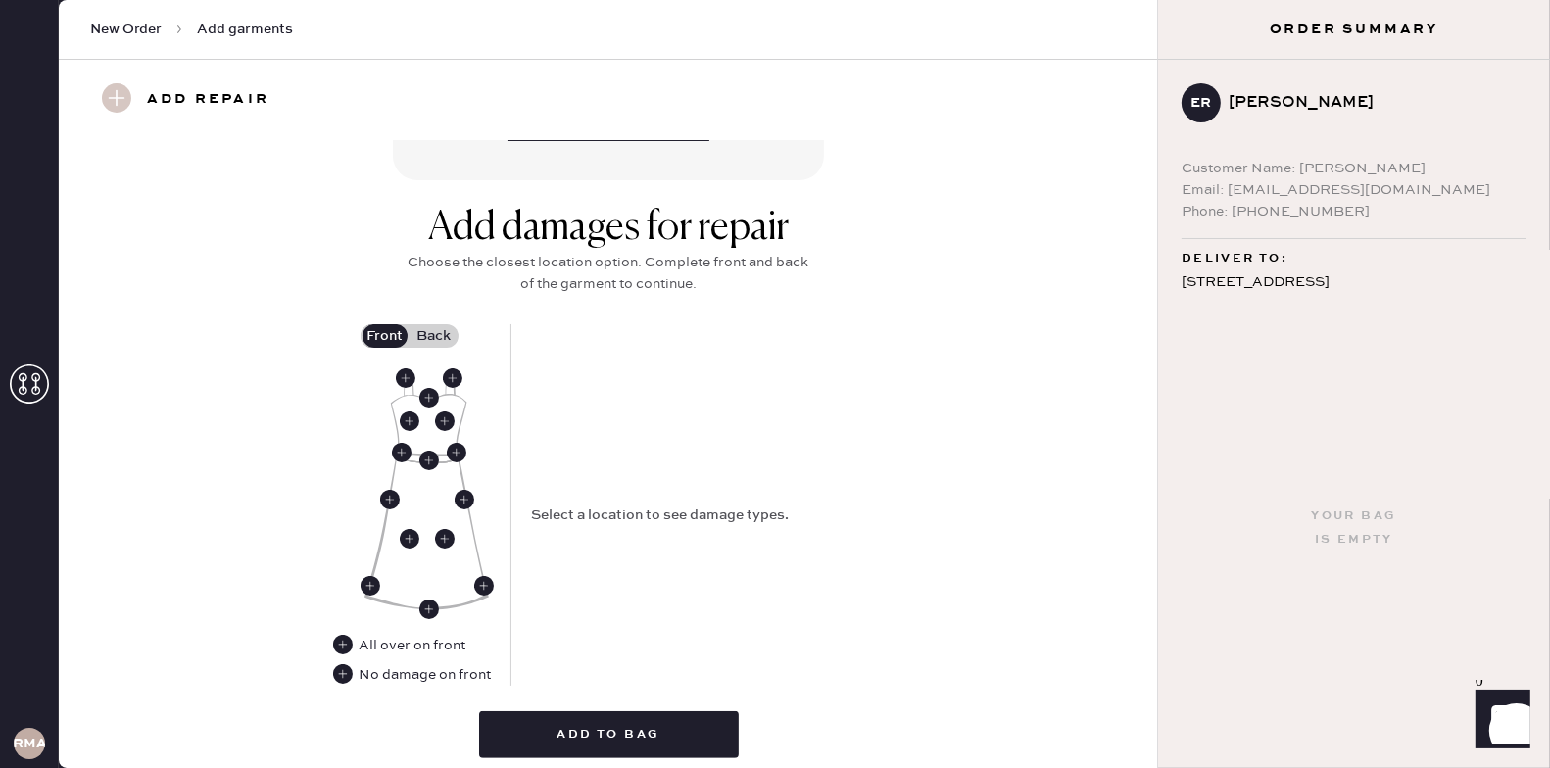
scroll to position [682, 0]
click at [426, 327] on label "Back" at bounding box center [433, 337] width 49 height 24
click at [434, 337] on input "Back" at bounding box center [434, 337] width 0 height 0
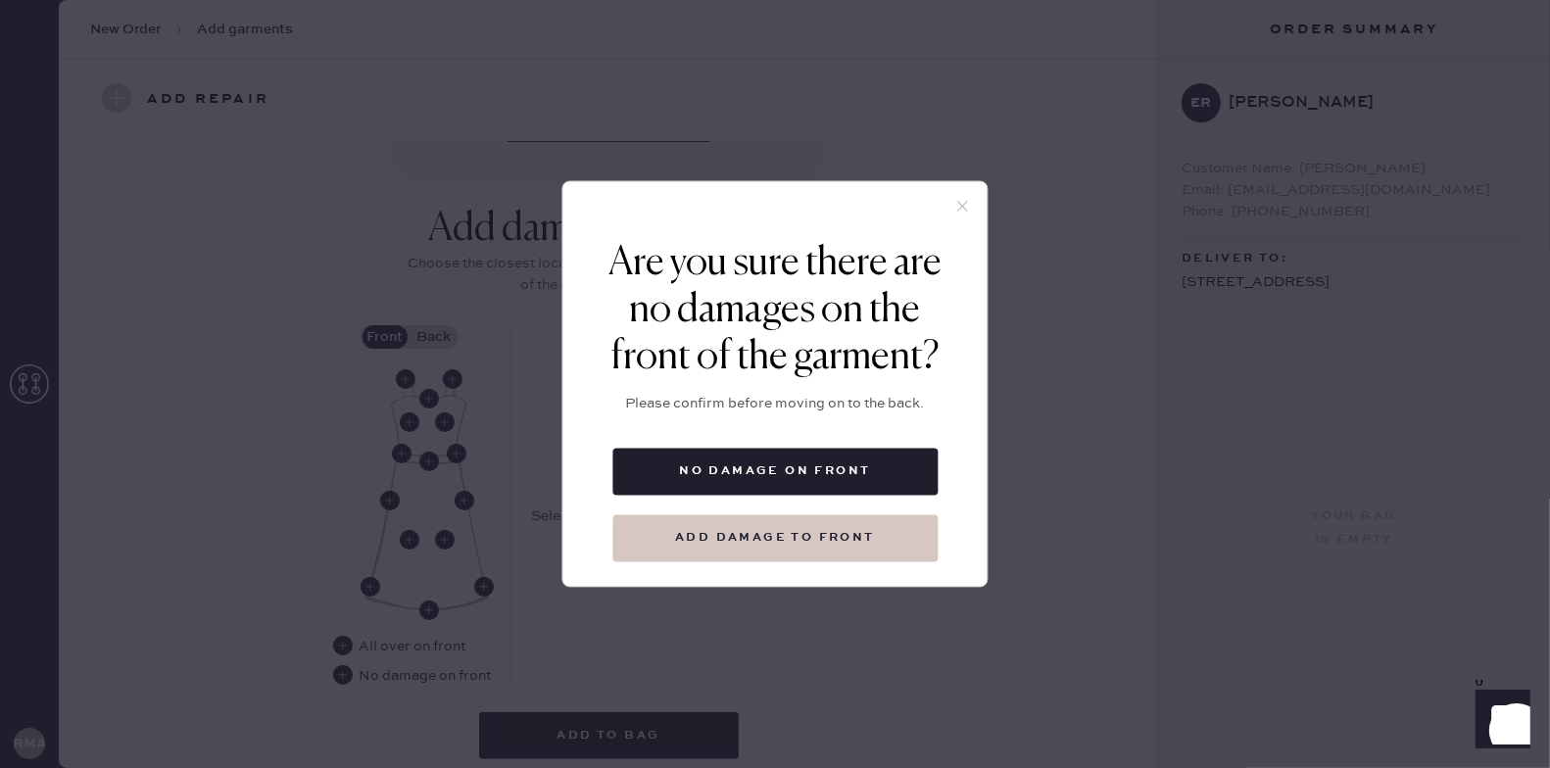
click at [790, 548] on button "Add damage to front" at bounding box center [774, 538] width 325 height 47
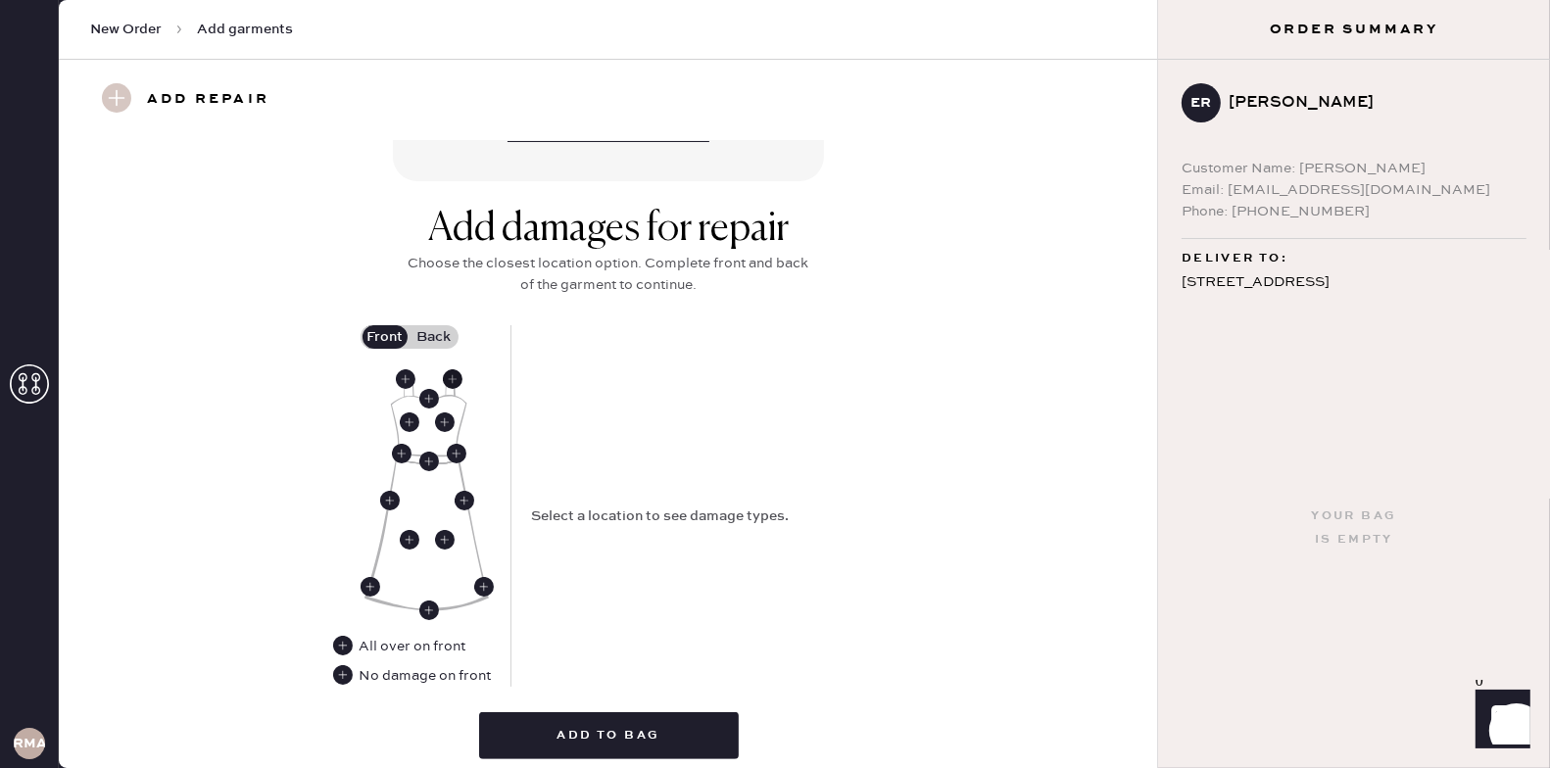
click at [455, 371] on use at bounding box center [453, 379] width 20 height 20
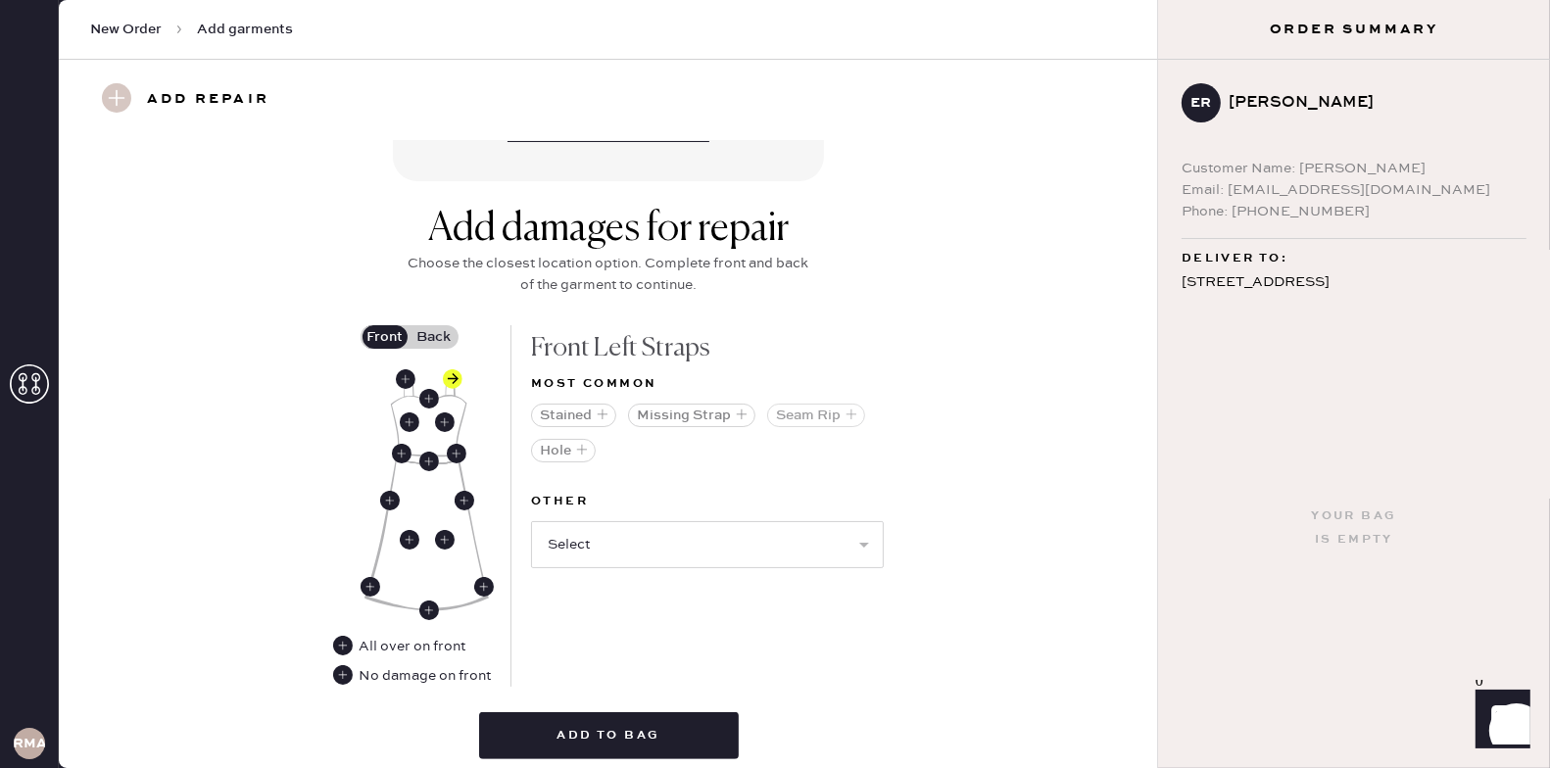
click at [796, 407] on button "Seam Rip" at bounding box center [816, 416] width 98 height 24
click at [712, 526] on div "Other Select Broken / Ripped Hem Broken Beads Broken Belt Loop Broken Button Br…" at bounding box center [707, 506] width 353 height 102
click at [697, 492] on select "Select Broken / Ripped Hem Broken Beads Broken Belt Loop Broken Button Broken C…" at bounding box center [707, 509] width 353 height 47
select select "1658"
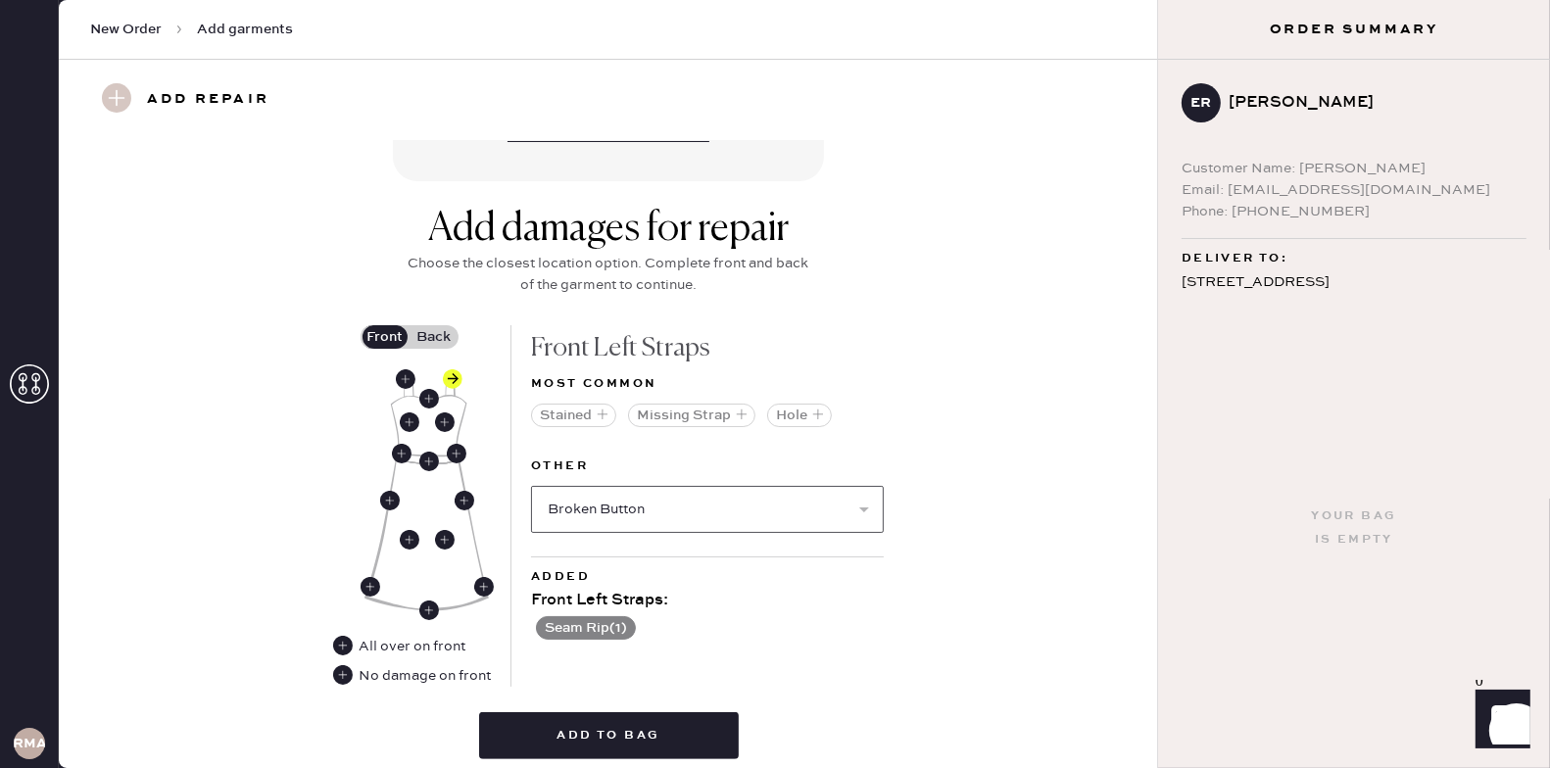
select select
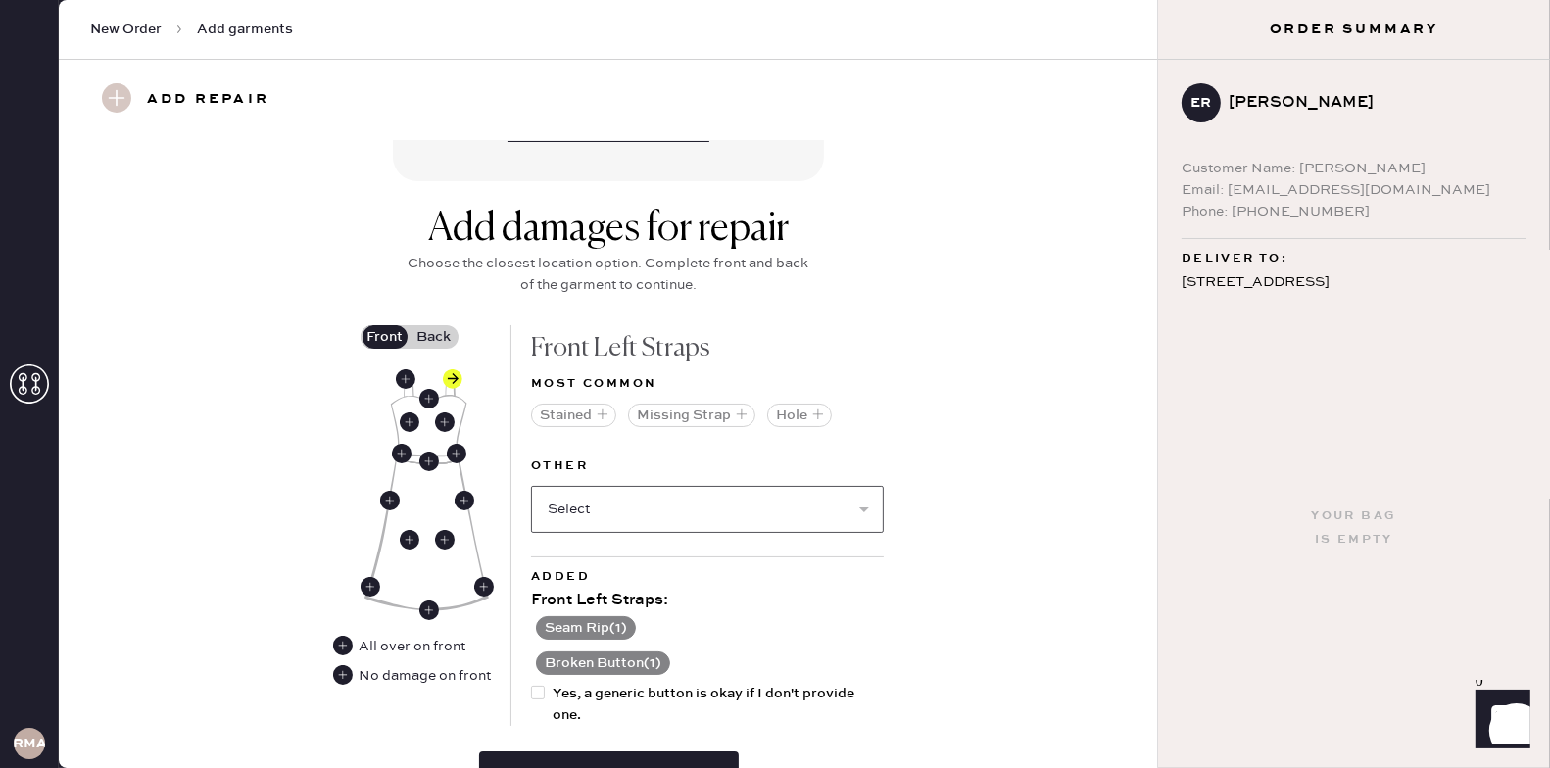
scroll to position [788, 0]
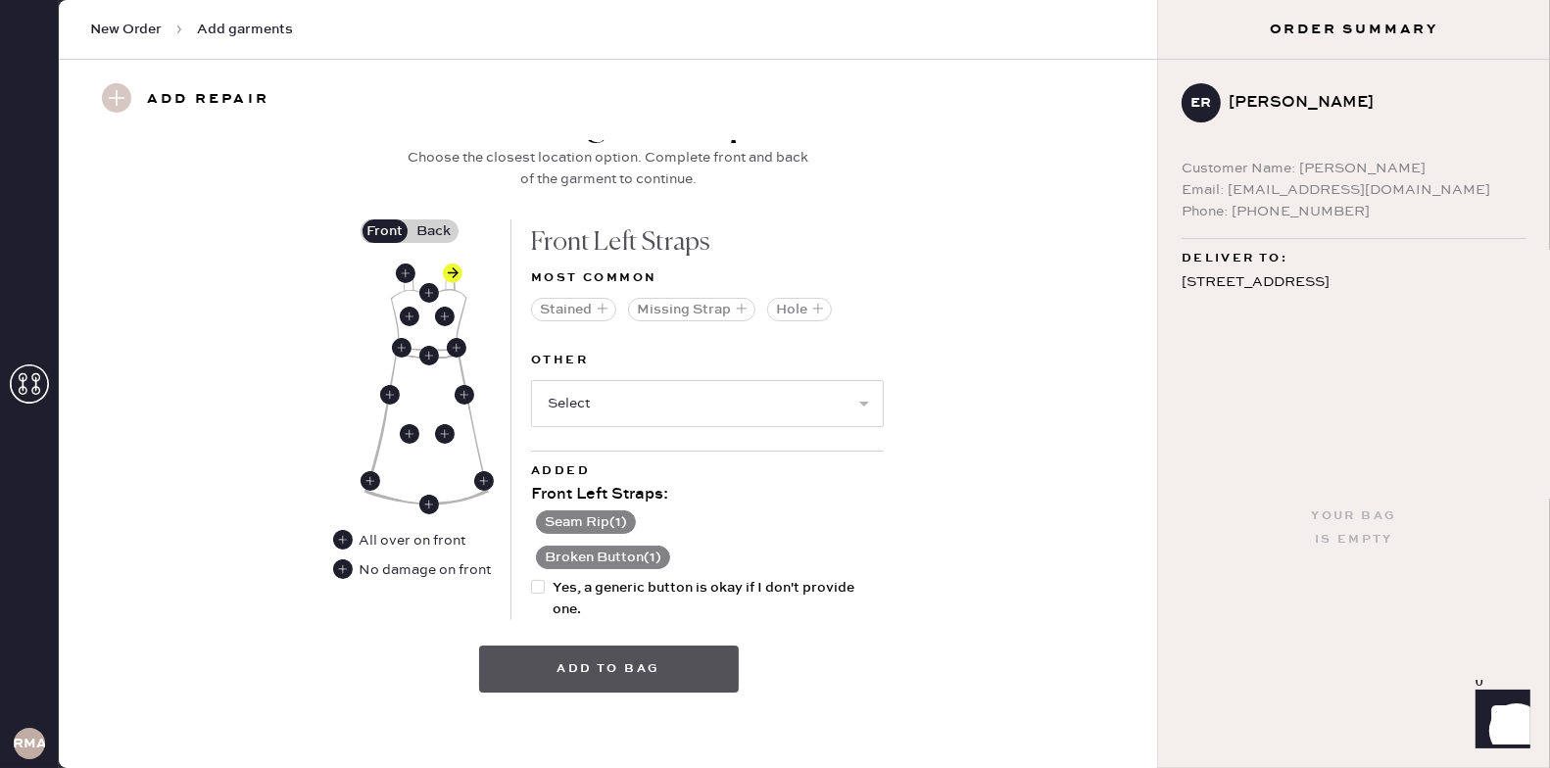
click at [627, 652] on button "Add to bag" at bounding box center [609, 669] width 260 height 47
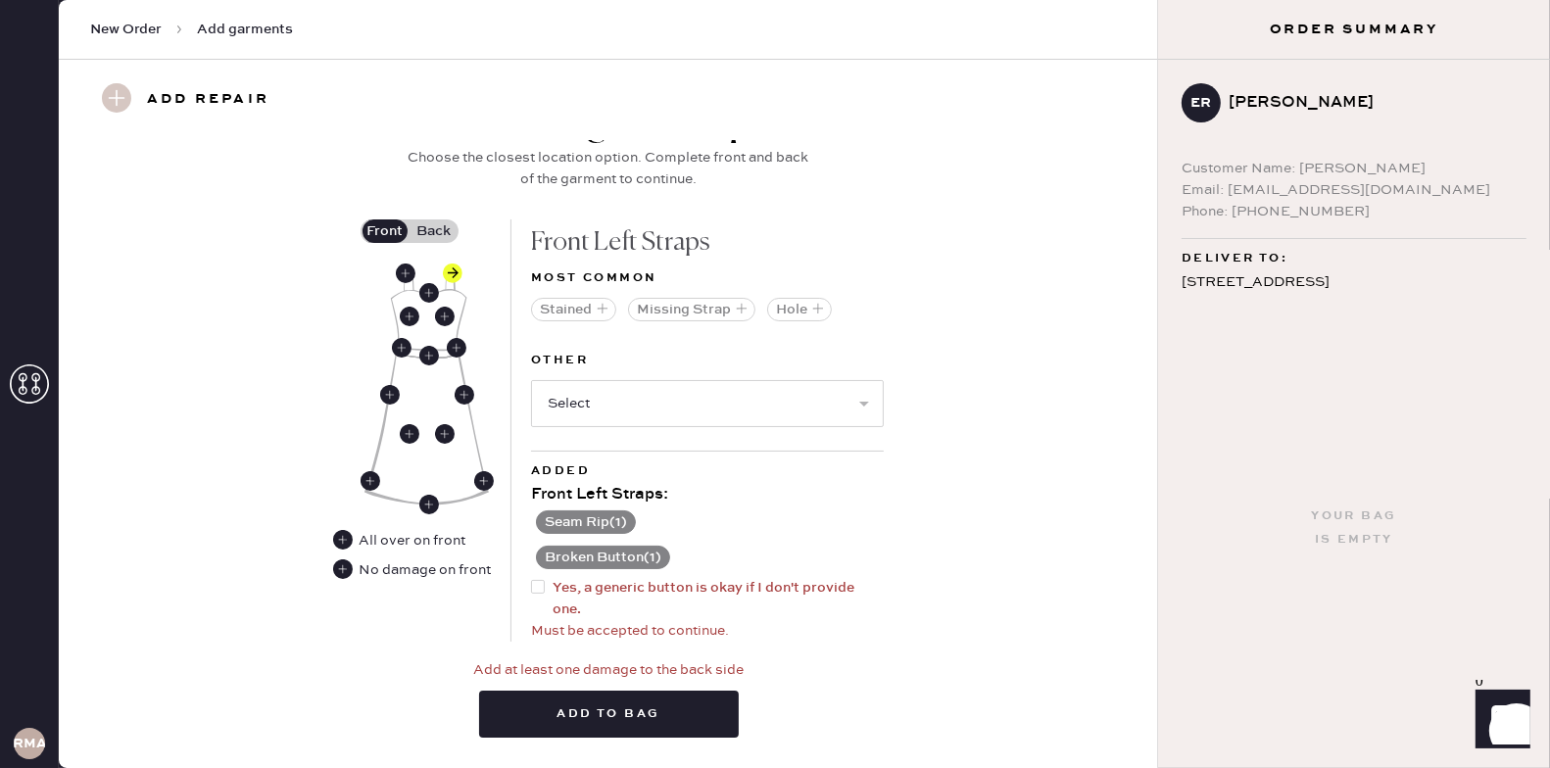
click at [534, 580] on div at bounding box center [538, 587] width 14 height 14
click at [532, 577] on input "Yes, a generic button is okay if I don't provide one." at bounding box center [531, 577] width 1 height 1
checkbox input "true"
click at [584, 699] on button "Add to bag" at bounding box center [609, 714] width 260 height 47
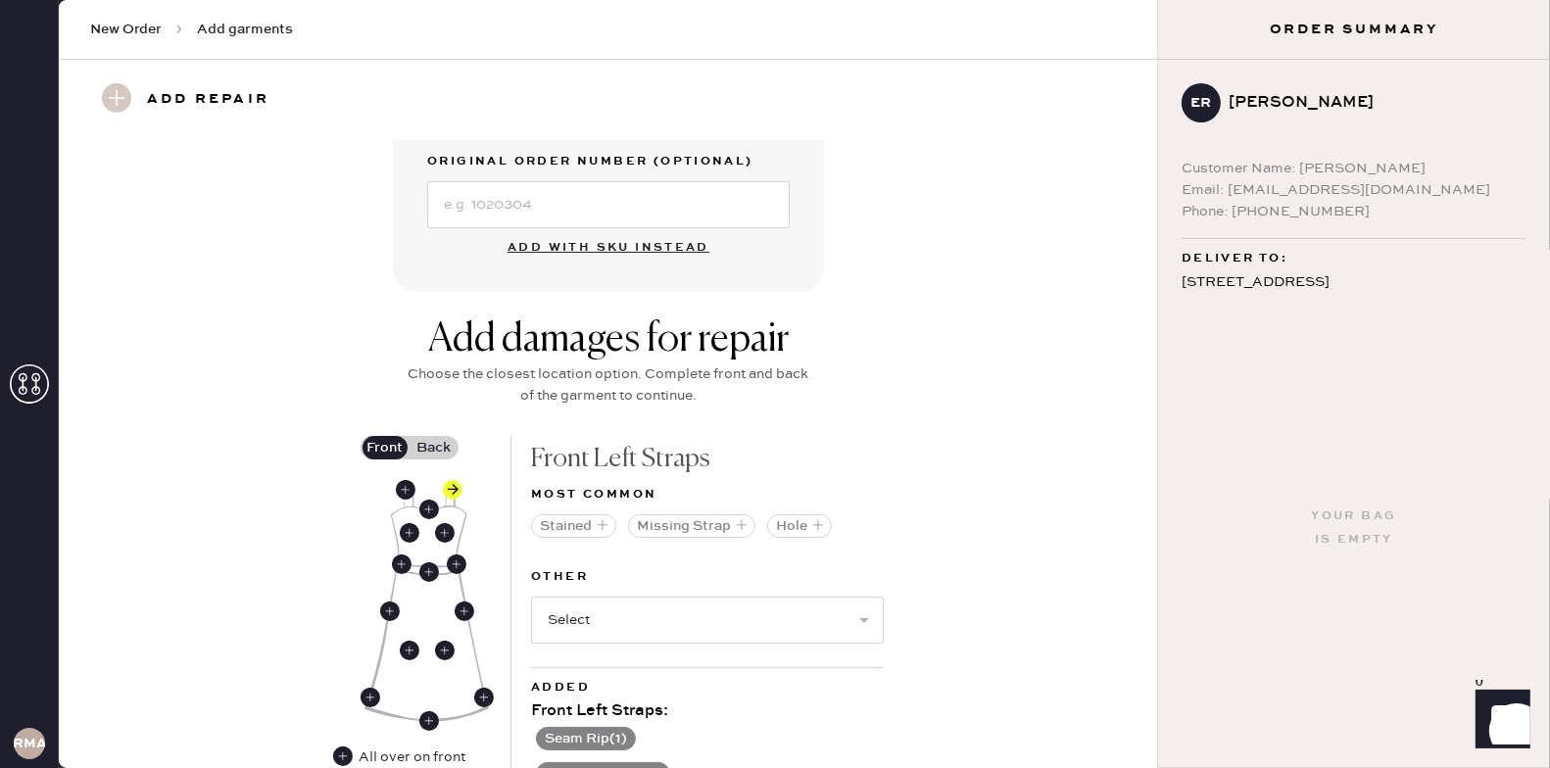
scroll to position [811, 0]
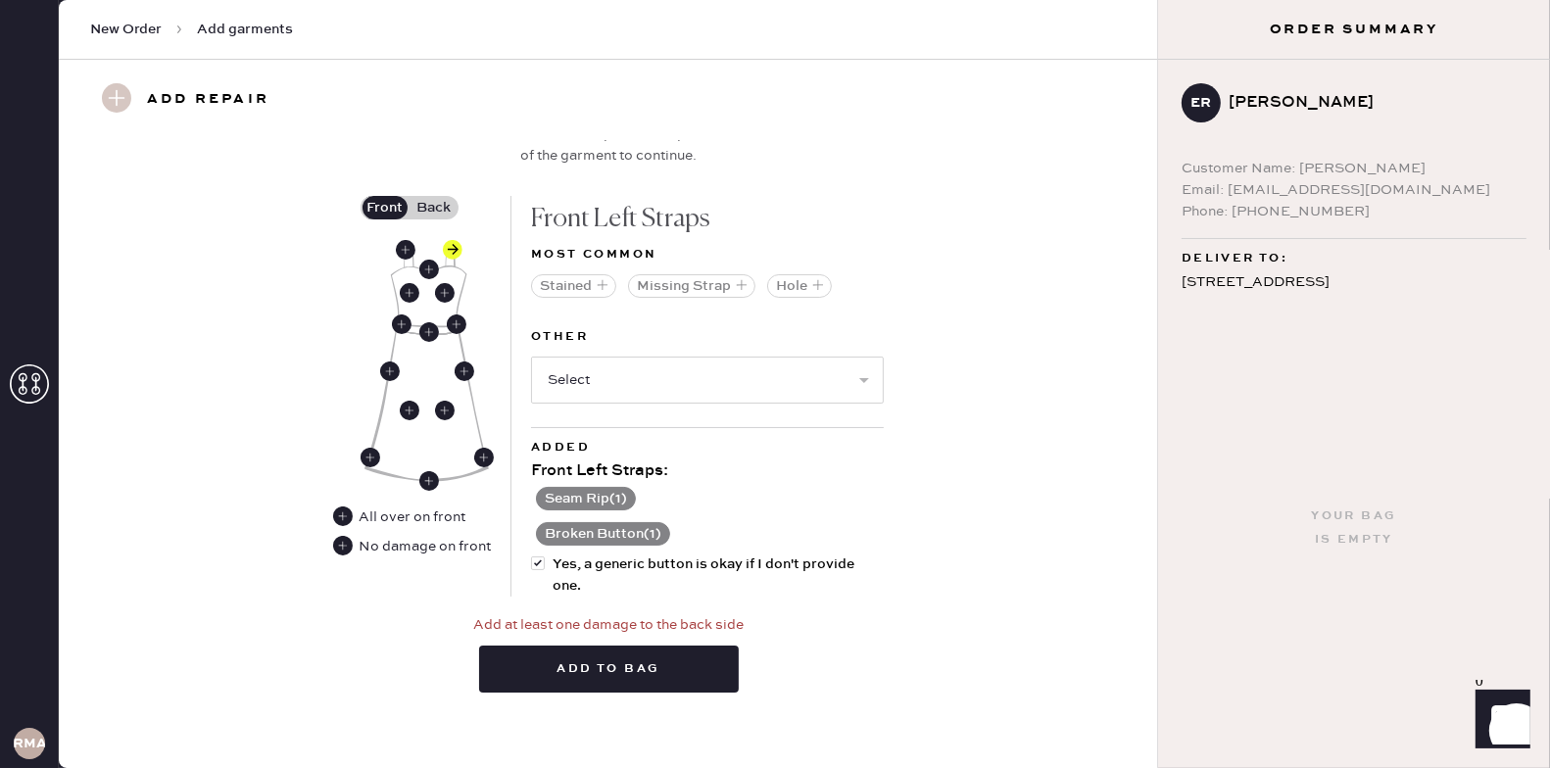
click at [441, 202] on label "Back" at bounding box center [433, 208] width 49 height 24
click at [434, 208] on input "Back" at bounding box center [434, 208] width 0 height 0
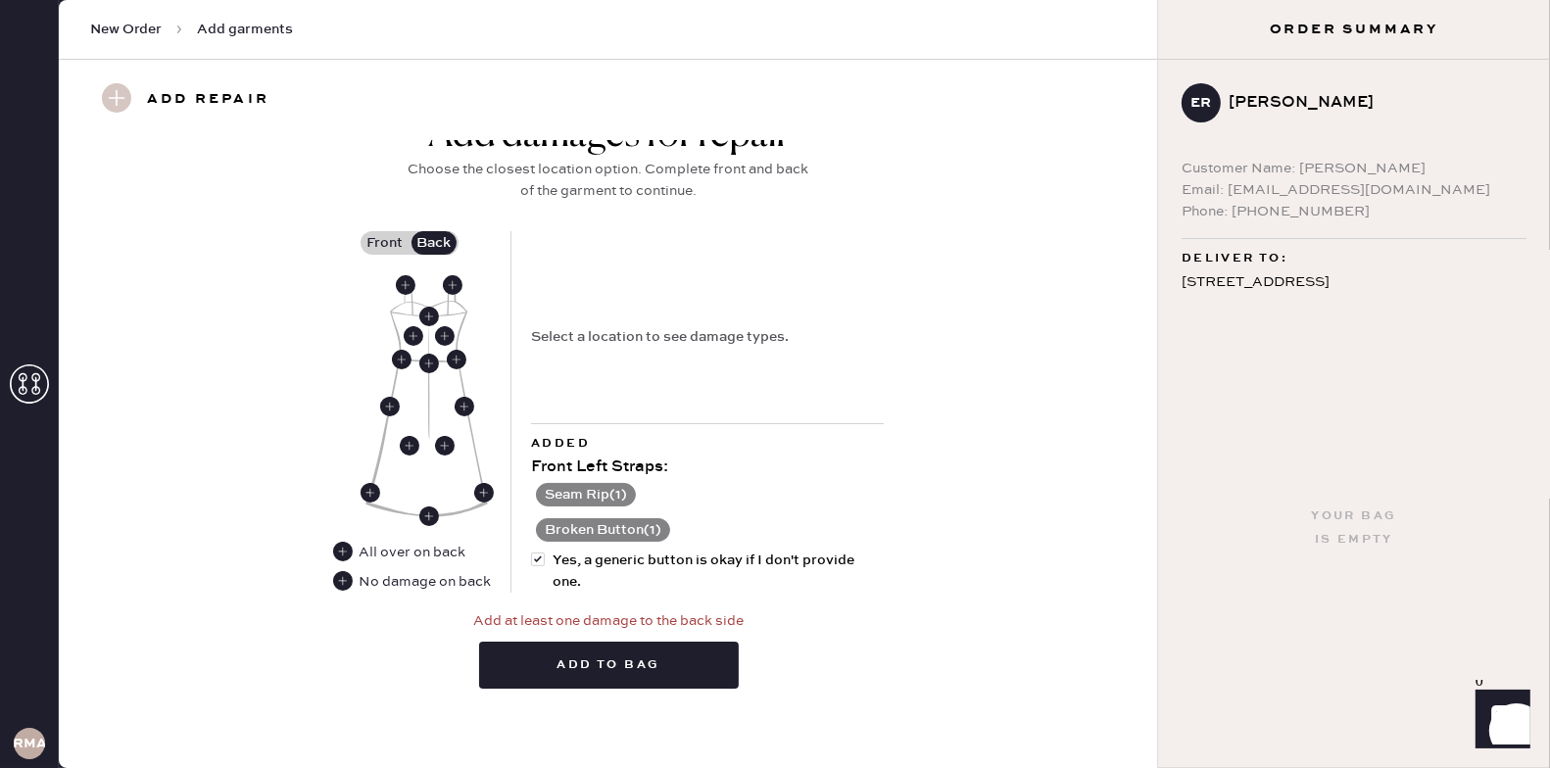
click at [386, 234] on label "Front" at bounding box center [384, 243] width 49 height 24
click at [385, 243] on input "Front" at bounding box center [385, 243] width 0 height 0
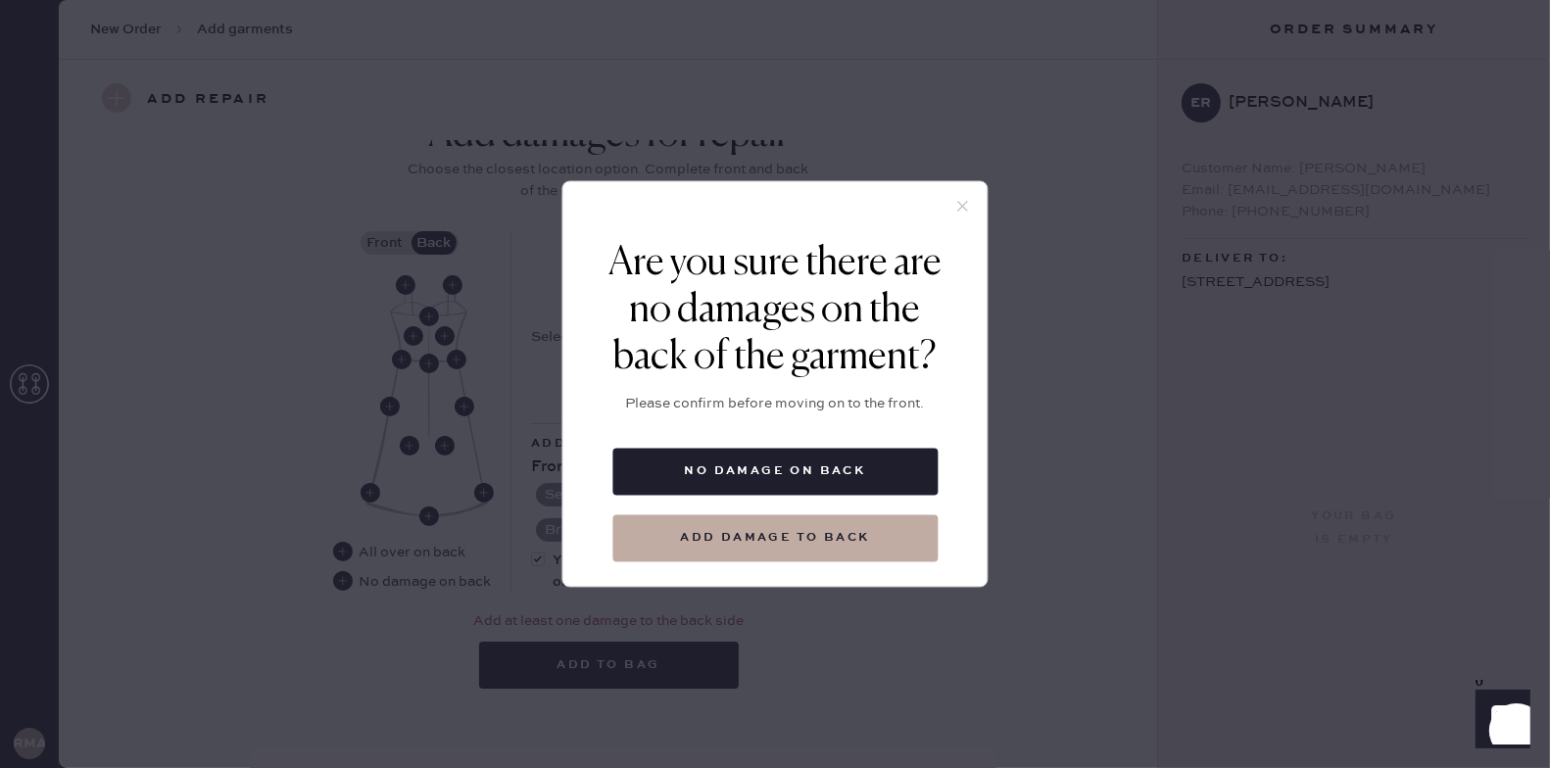
click at [969, 193] on div at bounding box center [775, 211] width 424 height 59
click at [964, 204] on use at bounding box center [962, 206] width 11 height 11
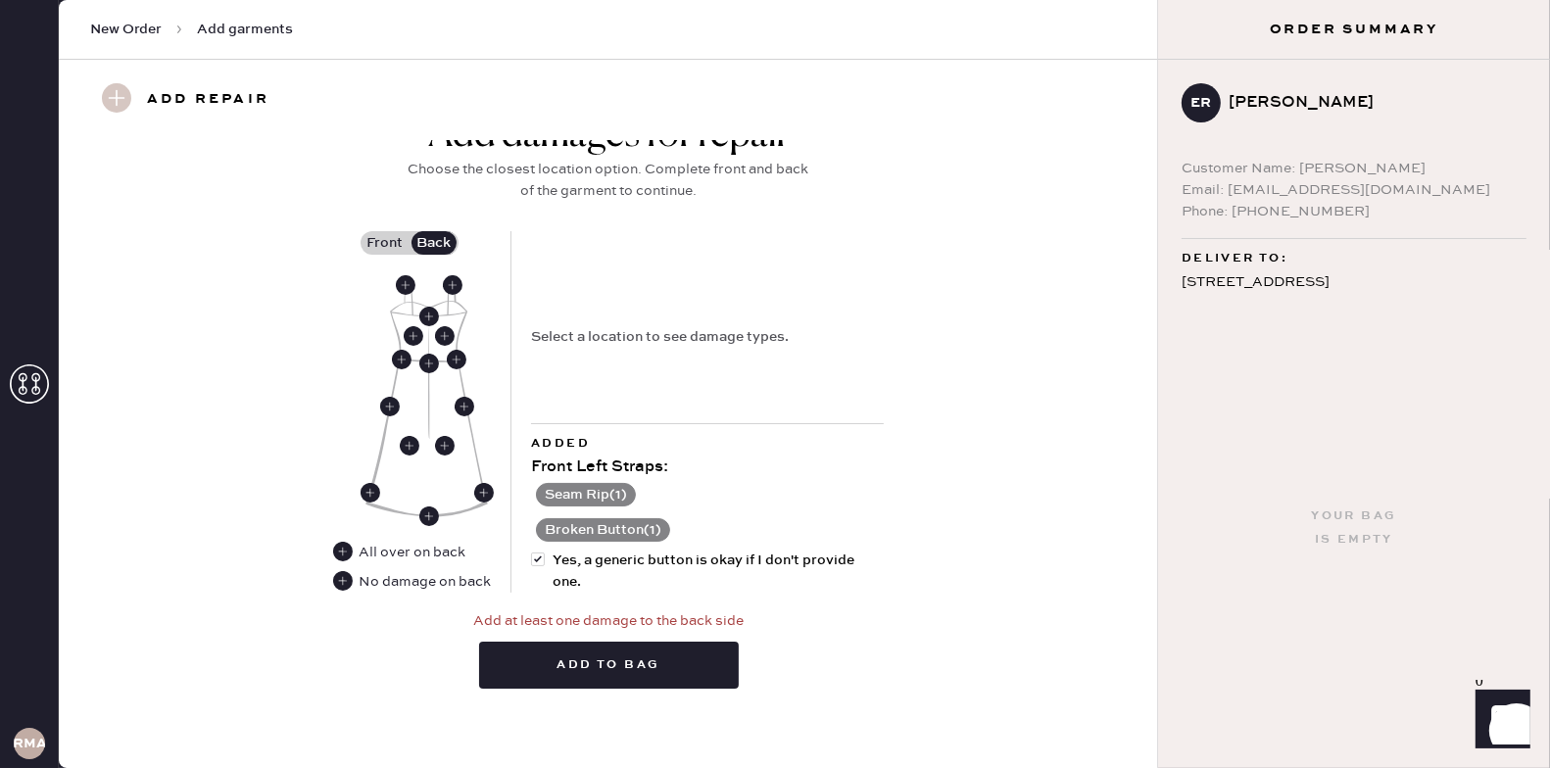
click at [440, 231] on label "Back" at bounding box center [433, 243] width 49 height 24
click at [434, 243] on input "Back" at bounding box center [434, 243] width 0 height 0
click at [429, 237] on label "Back" at bounding box center [433, 243] width 49 height 24
click at [434, 243] on input "Back" at bounding box center [434, 243] width 0 height 0
click at [386, 231] on label "Front" at bounding box center [384, 243] width 49 height 24
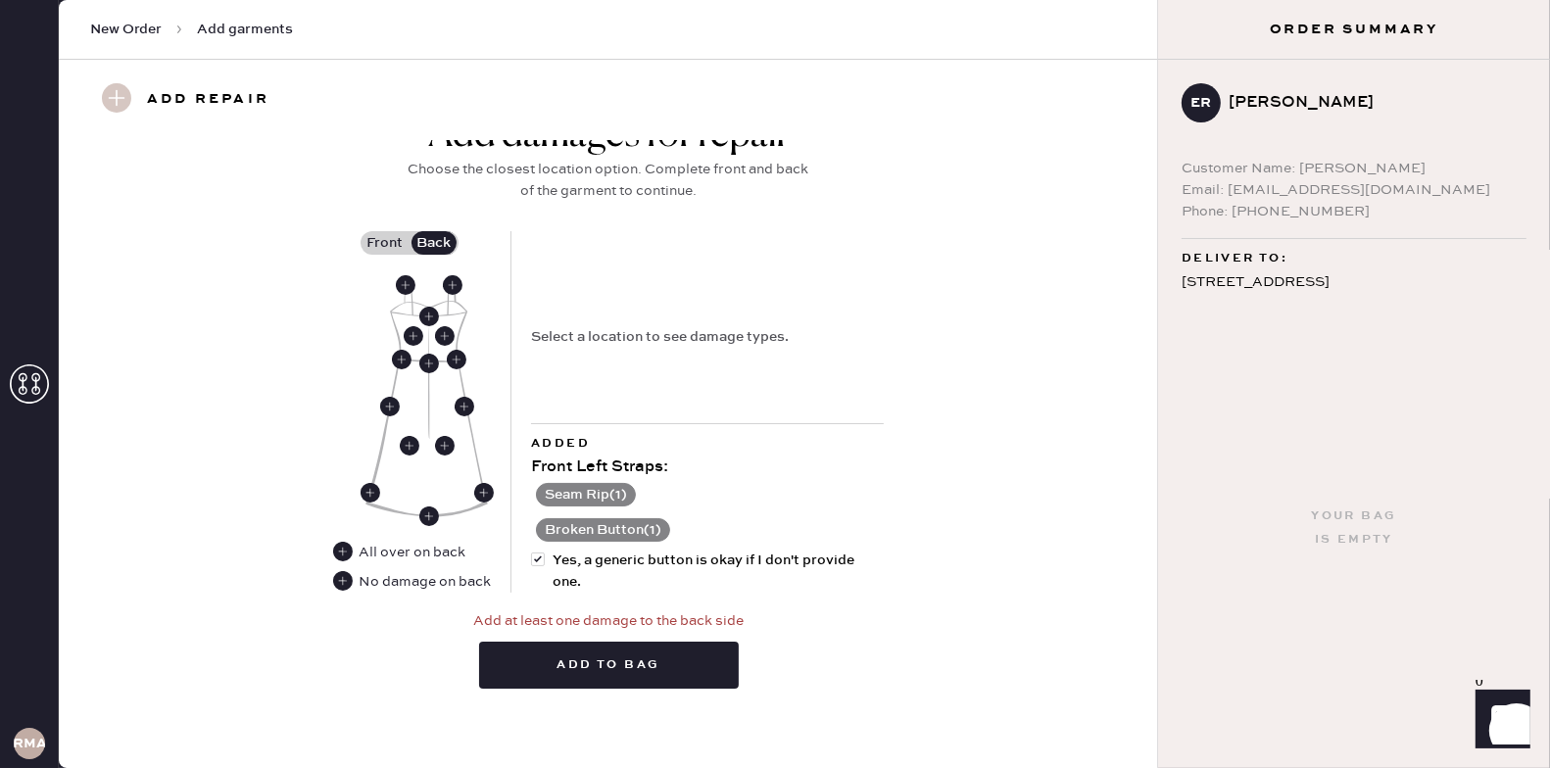
click at [385, 243] on input "Front" at bounding box center [385, 243] width 0 height 0
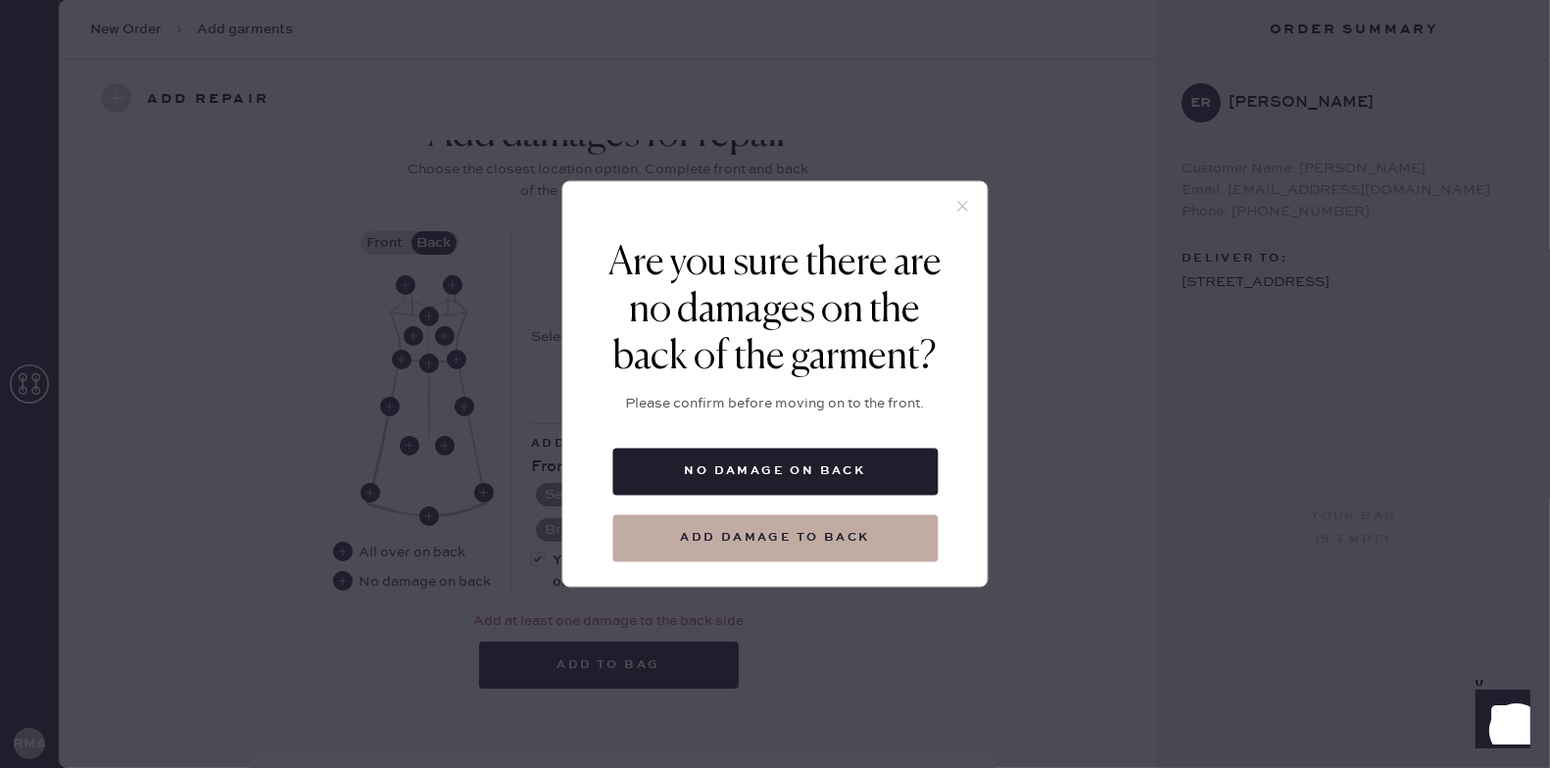
click at [829, 562] on div "Are you sure there are no damages on the back of the garment? Please confirm be…" at bounding box center [775, 384] width 426 height 407
click at [829, 555] on button "Add damage to back" at bounding box center [774, 538] width 325 height 47
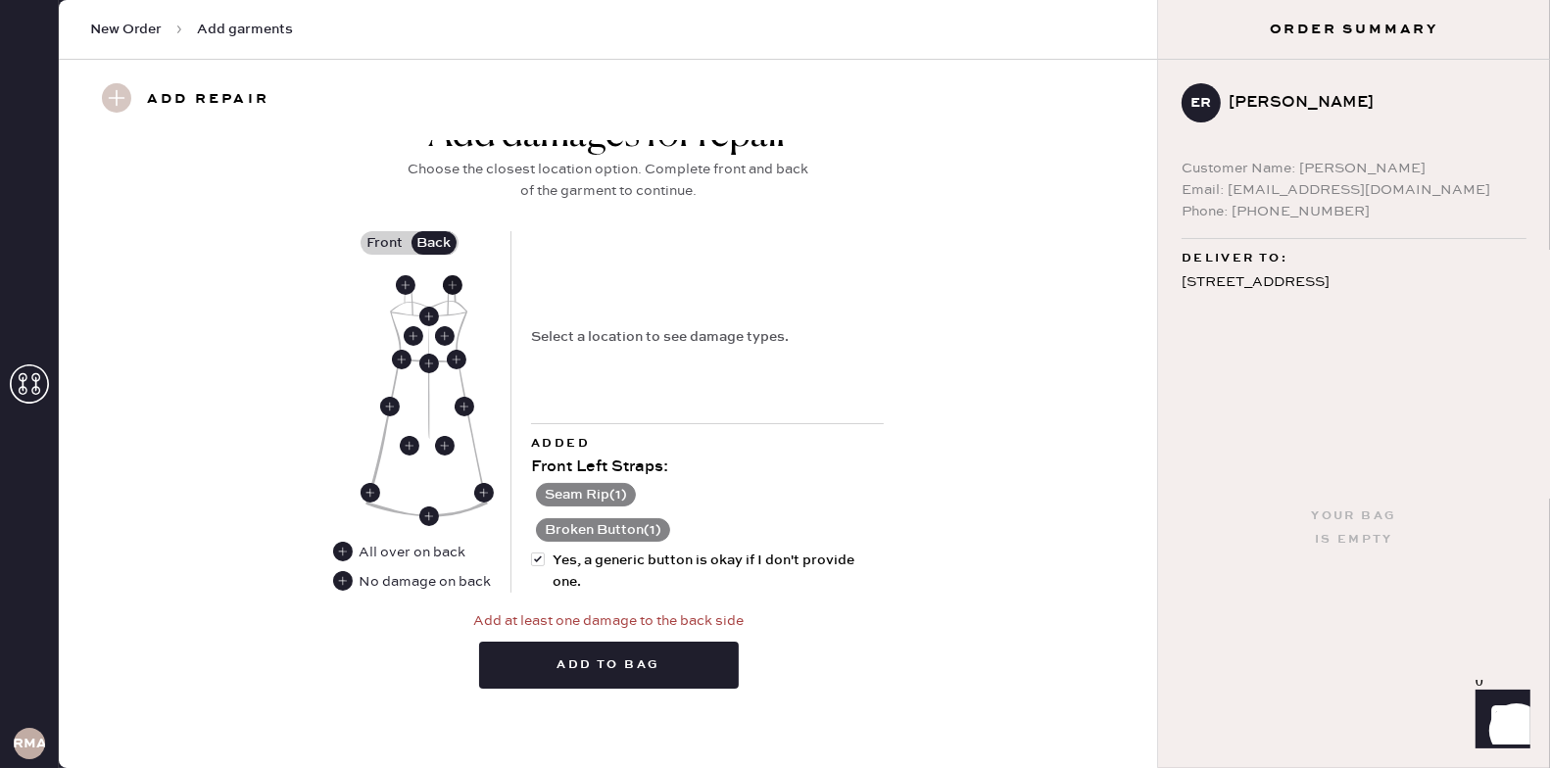
click at [454, 275] on use at bounding box center [453, 285] width 20 height 20
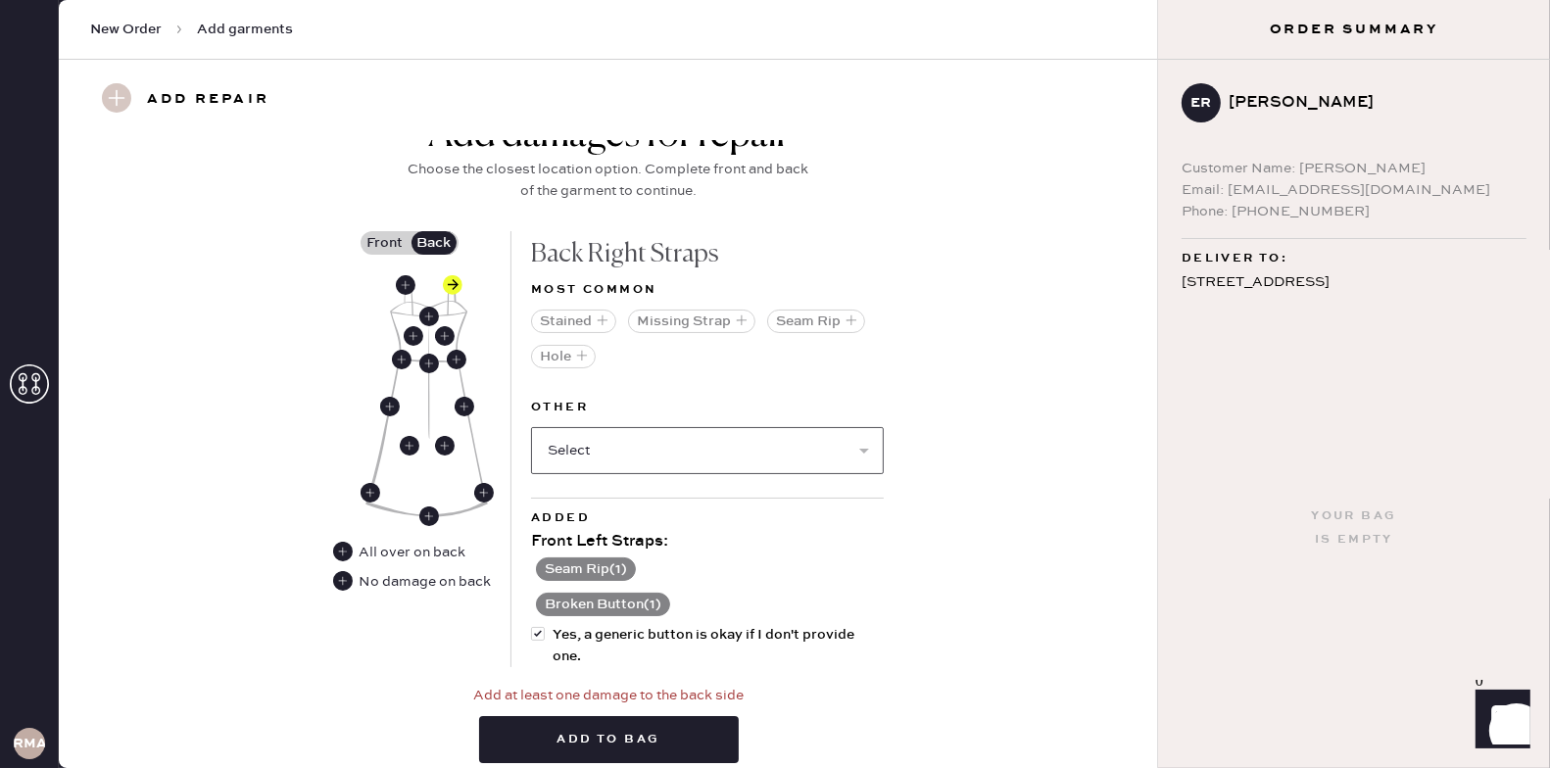
click at [628, 442] on select "Select Broken / Ripped Hem Broken Beads Broken Belt Loop Broken Button Broken C…" at bounding box center [707, 450] width 353 height 47
click at [845, 314] on icon "button" at bounding box center [851, 320] width 12 height 12
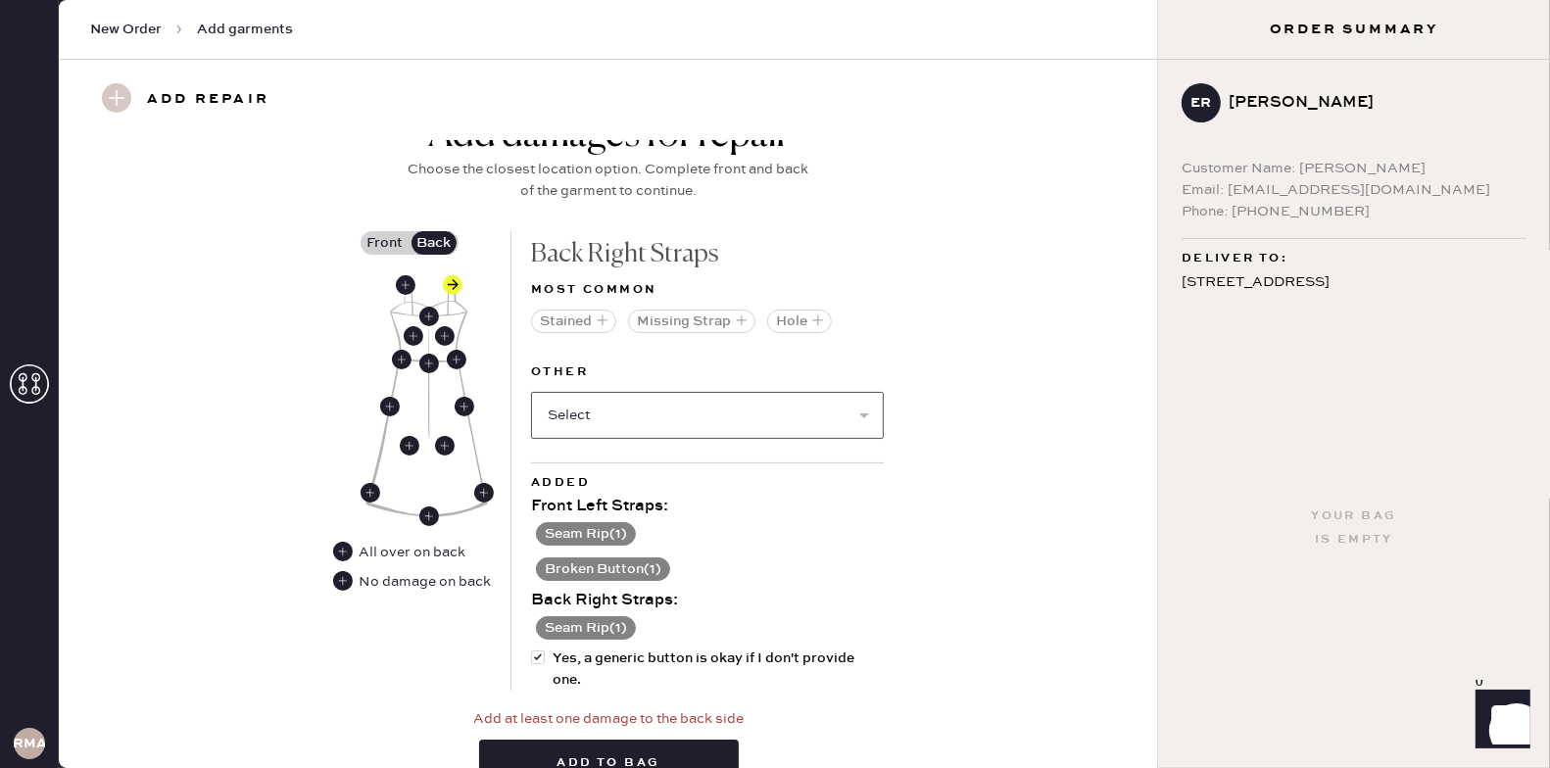
click at [599, 402] on select "Select Broken / Ripped Hem Broken Beads Broken Belt Loop Broken Button Broken C…" at bounding box center [707, 415] width 353 height 47
select select "1658"
select select
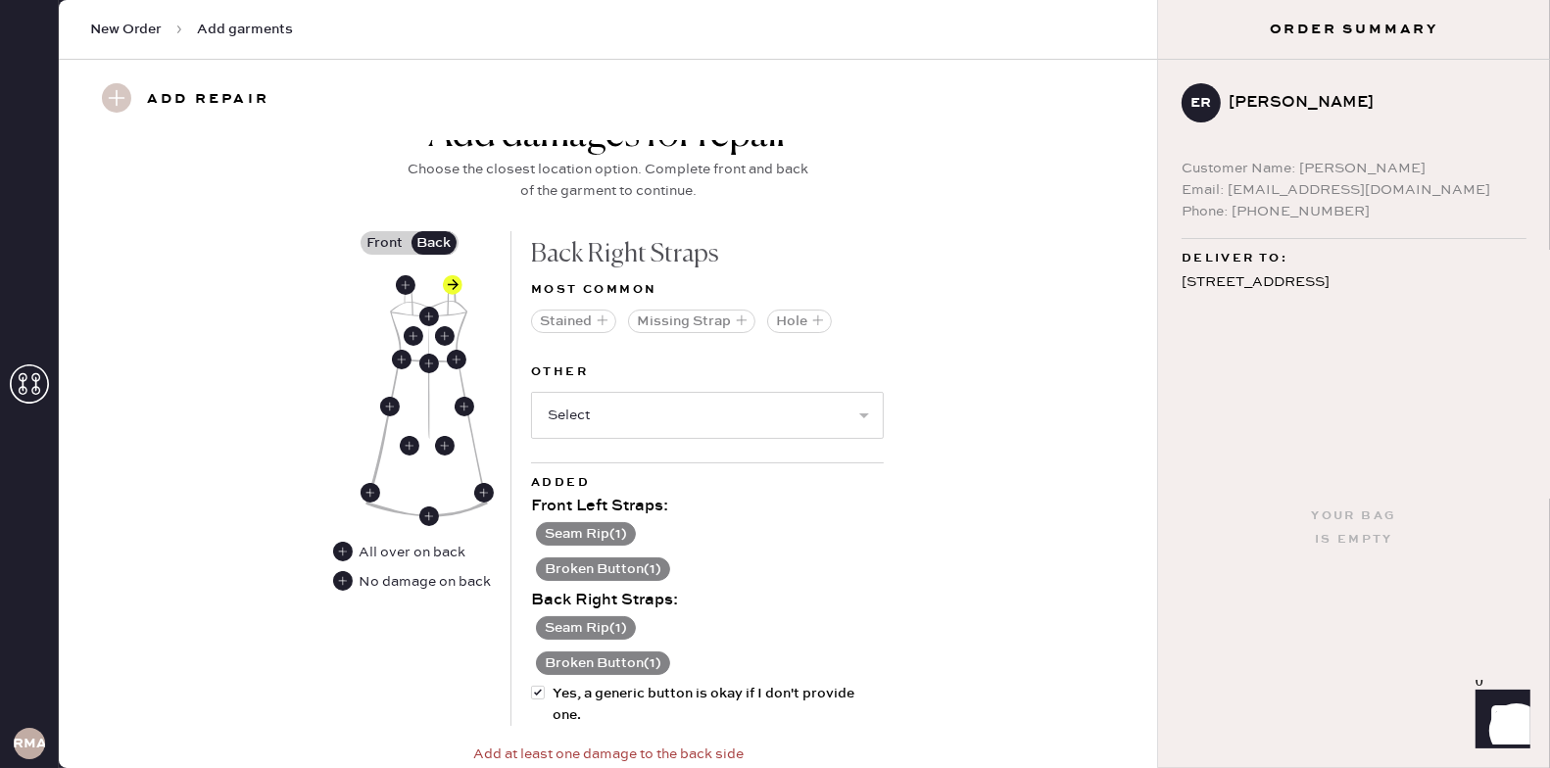
click at [392, 231] on label "Front" at bounding box center [384, 243] width 49 height 24
click at [385, 243] on input "Front" at bounding box center [385, 243] width 0 height 0
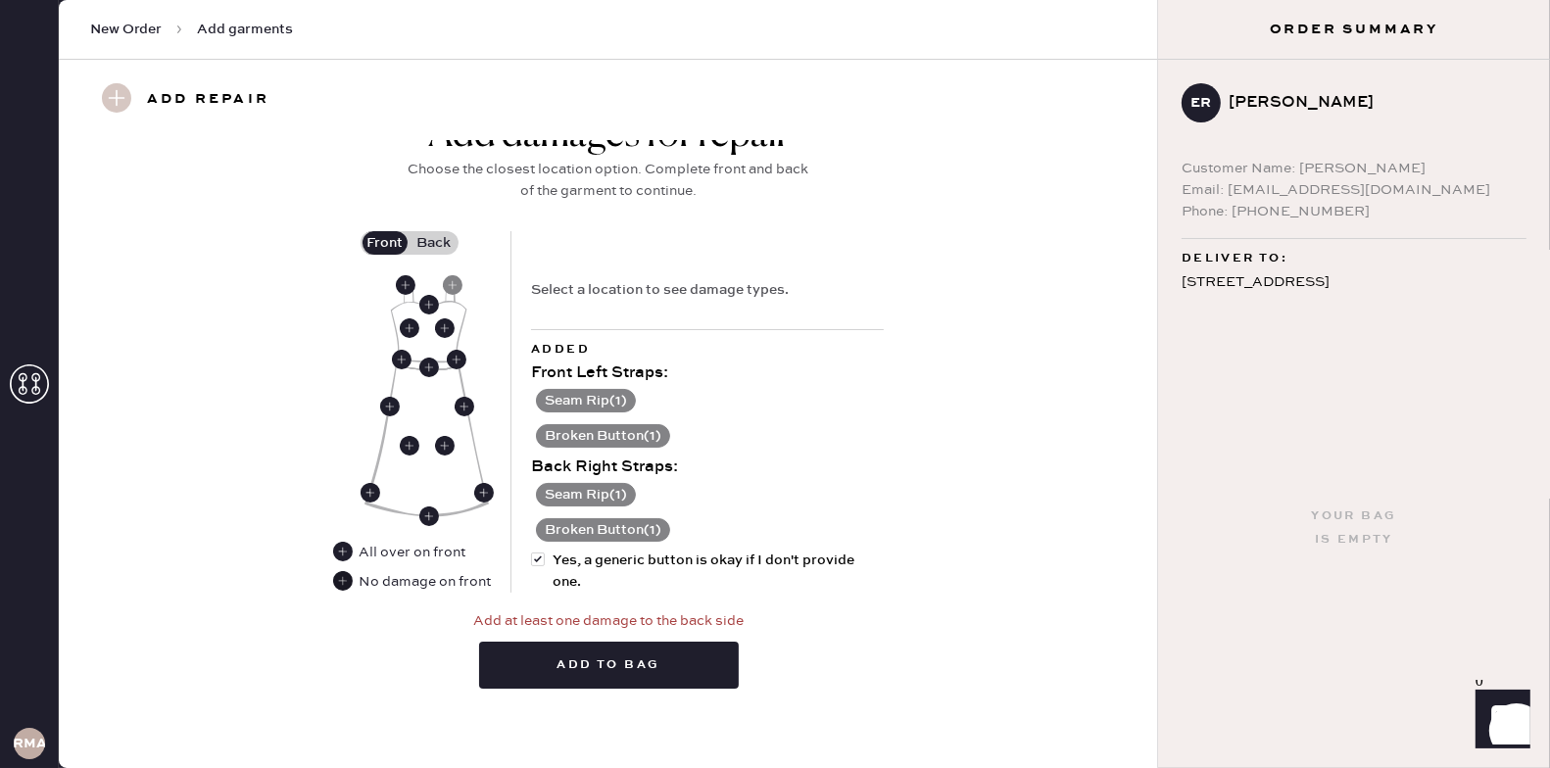
click at [339, 577] on use at bounding box center [343, 581] width 20 height 20
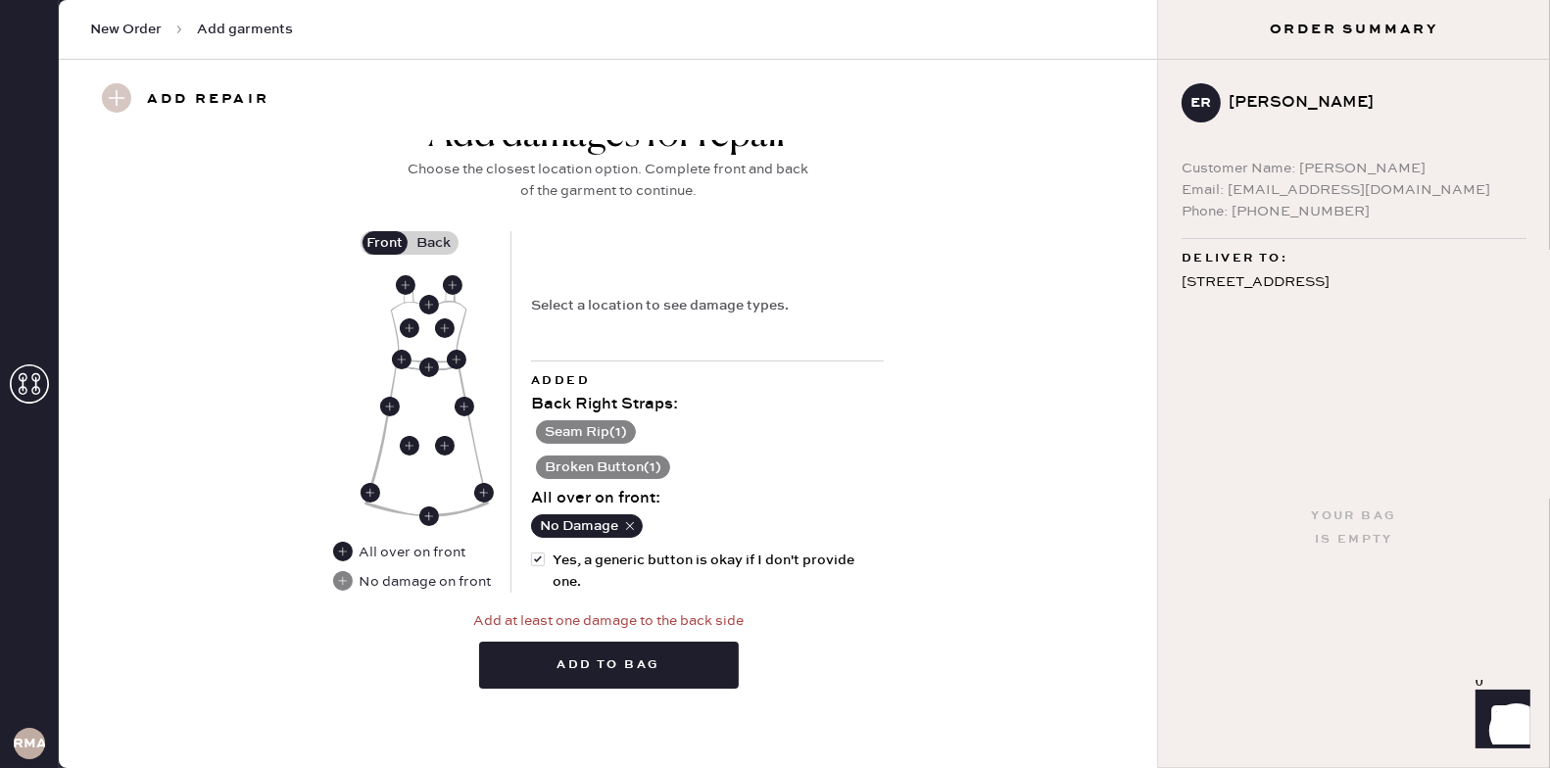
click at [439, 231] on label "Back" at bounding box center [433, 243] width 49 height 24
click at [434, 243] on input "Back" at bounding box center [434, 243] width 0 height 0
click at [621, 424] on button "Seam Rip ( 1 )" at bounding box center [586, 432] width 100 height 24
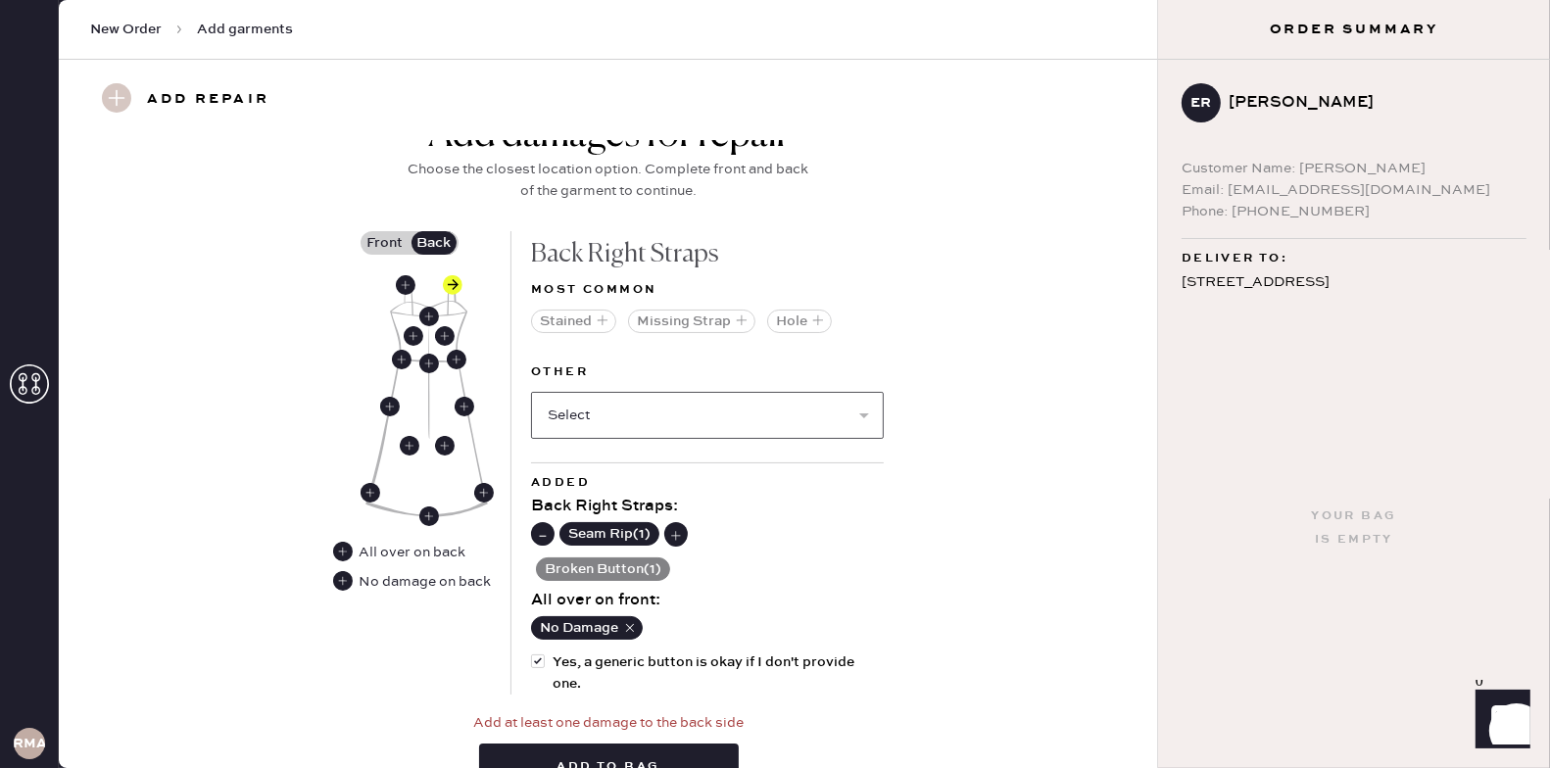
click at [617, 407] on select "Select Broken / Ripped Hem Broken Beads Broken Belt Loop Broken Cup Broken Elas…" at bounding box center [707, 415] width 353 height 47
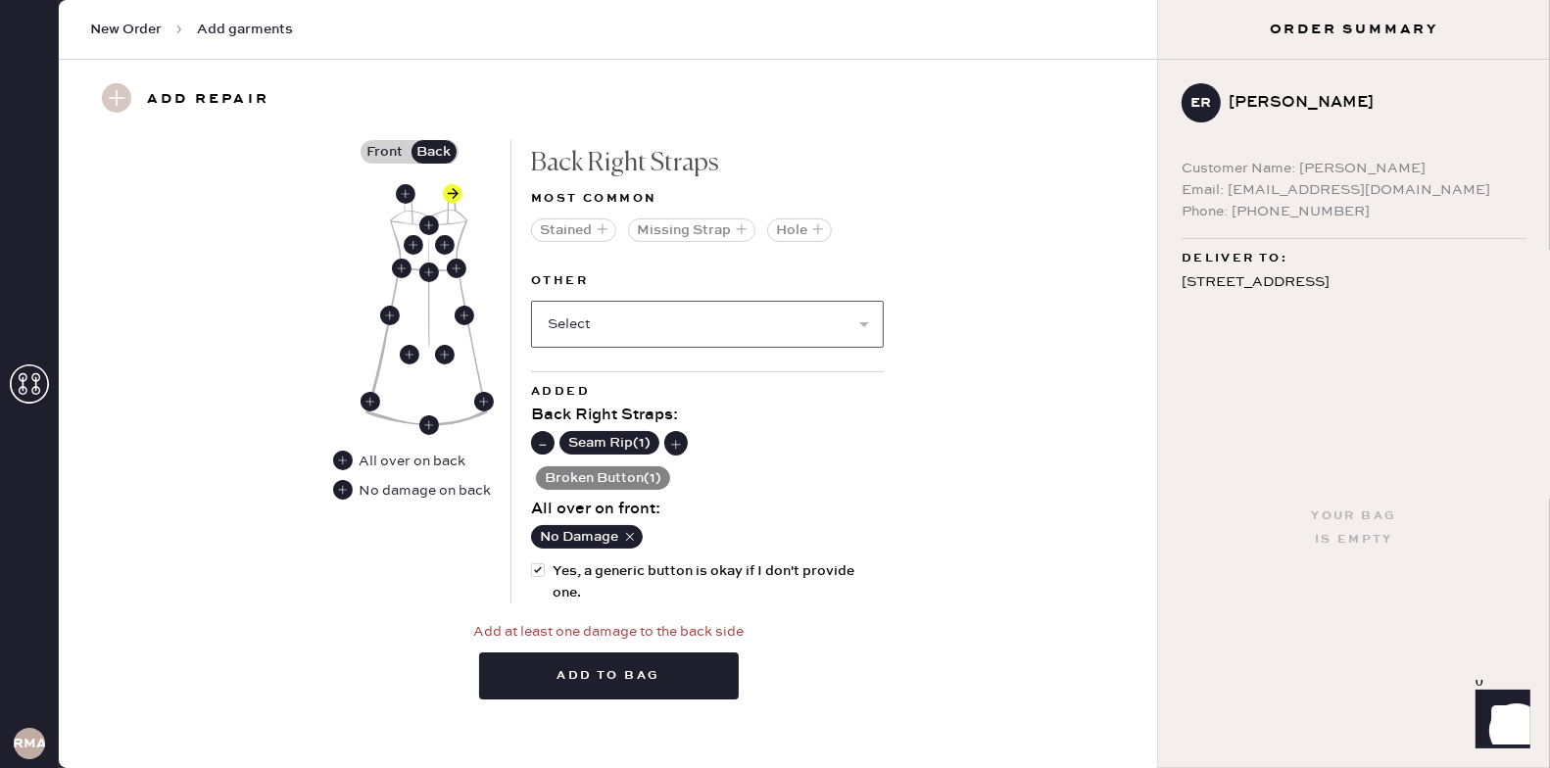
scroll to position [874, 0]
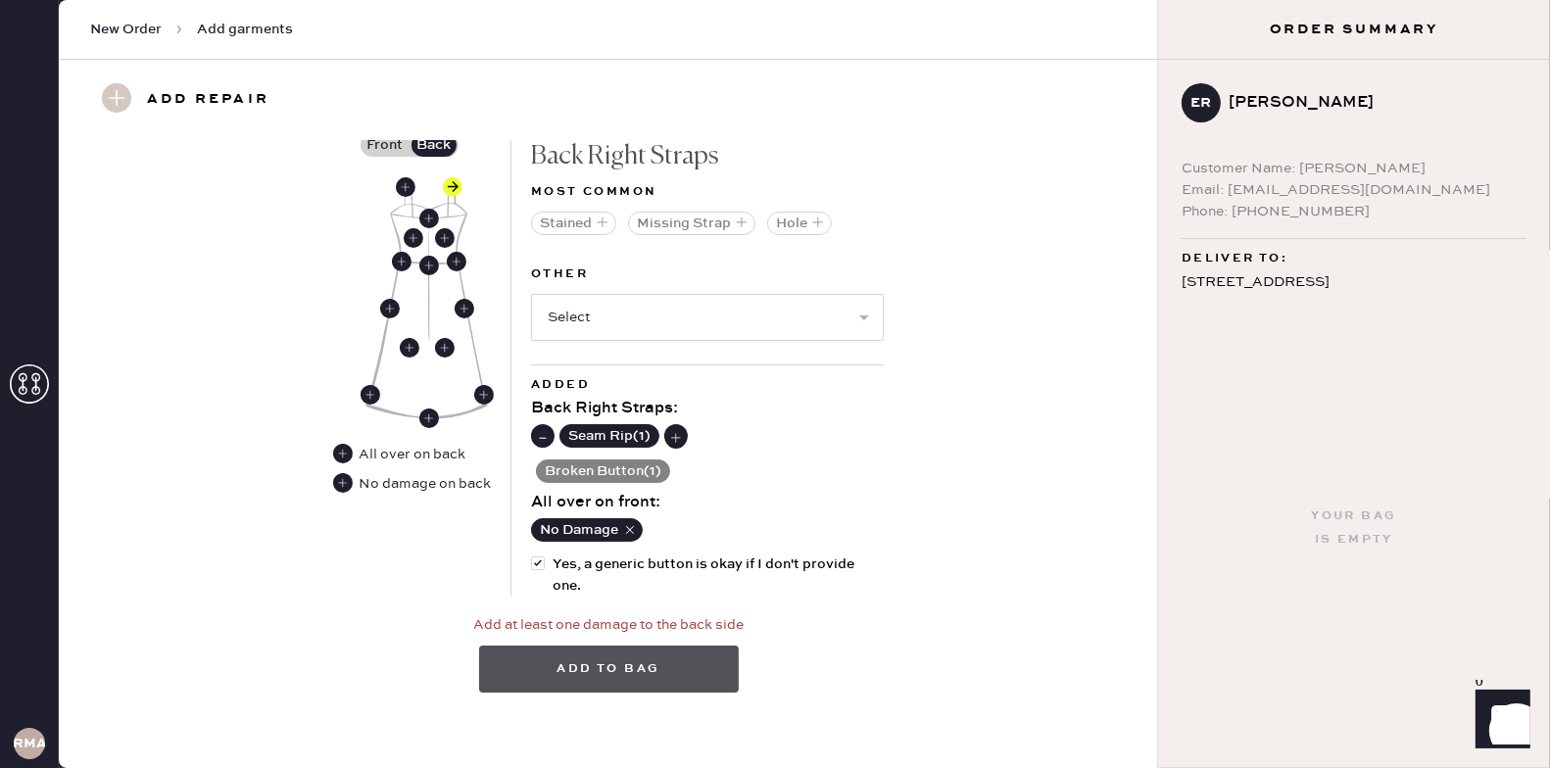
click at [551, 668] on button "Add to bag" at bounding box center [609, 669] width 260 height 47
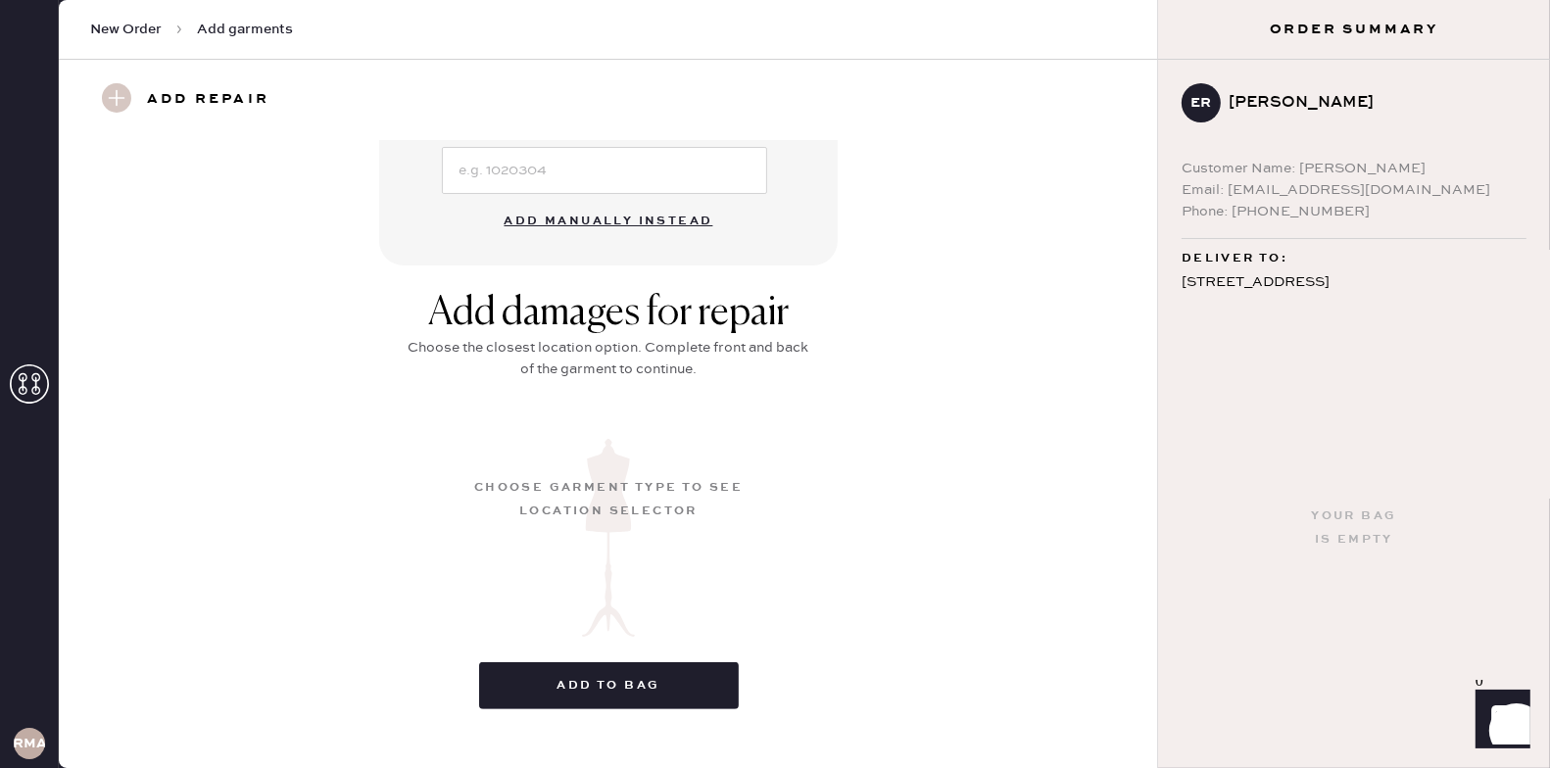
scroll to position [193, 0]
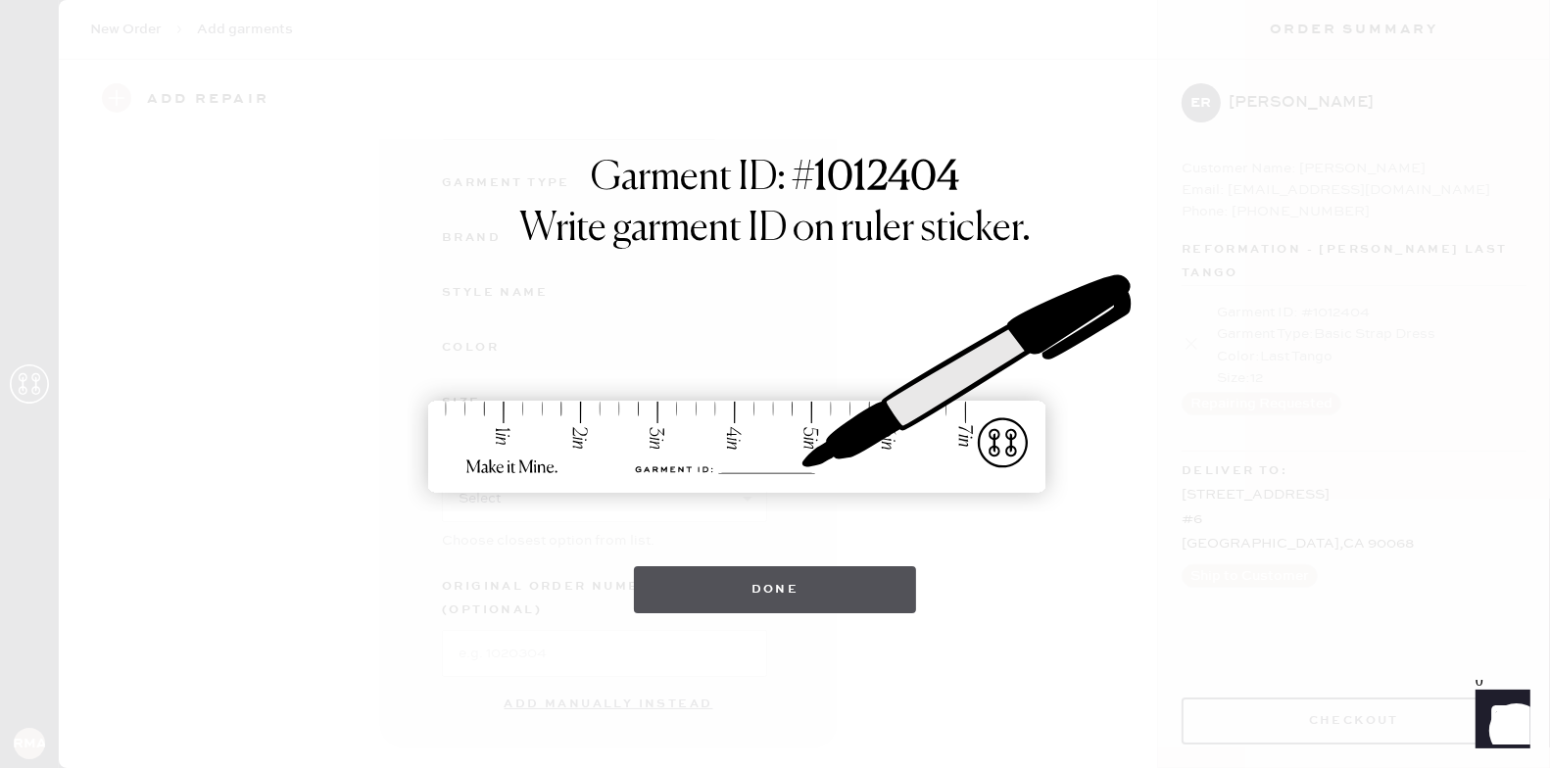
click at [773, 595] on button "Done" at bounding box center [775, 589] width 283 height 47
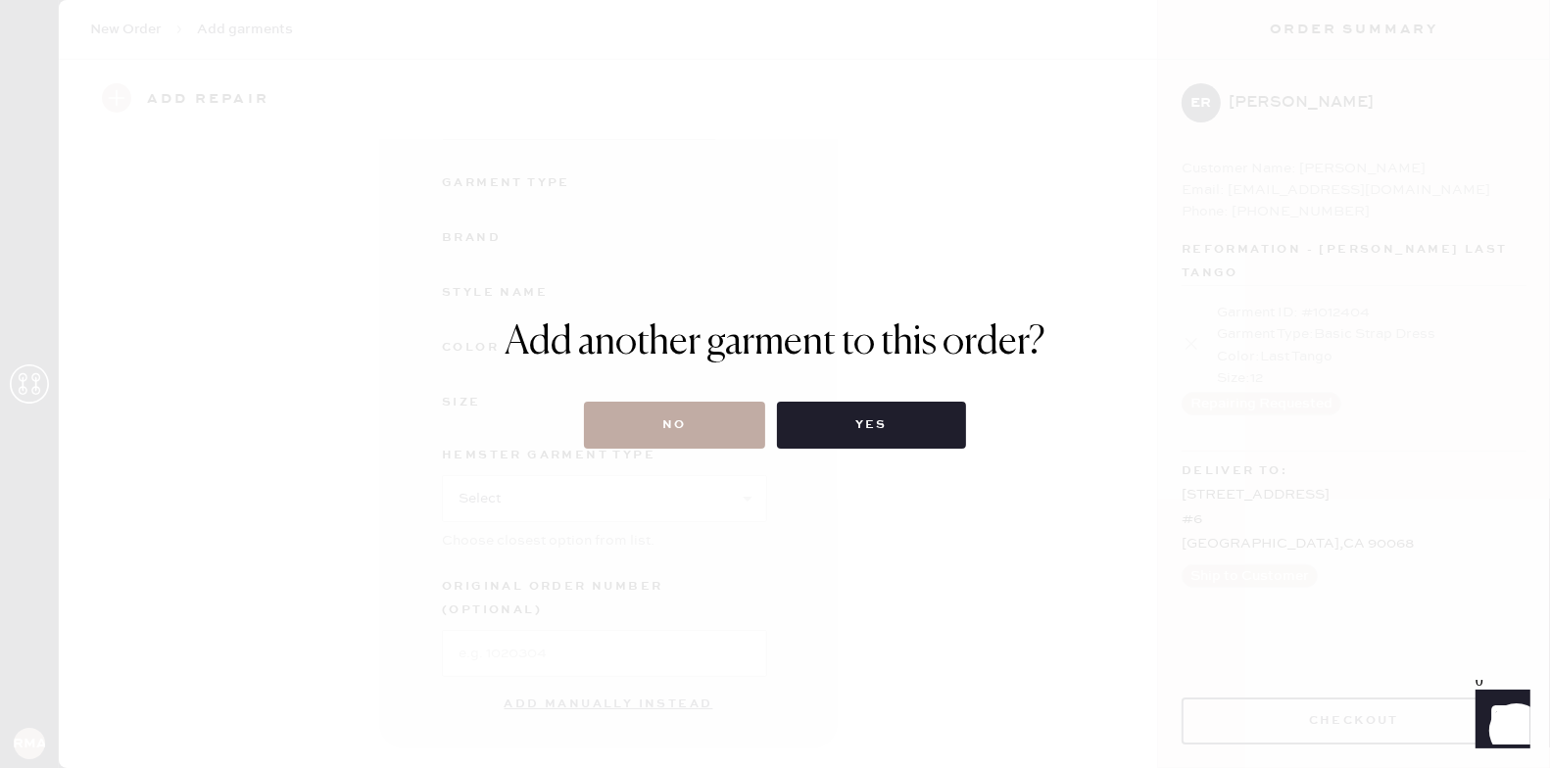
click at [693, 414] on button "No" at bounding box center [674, 425] width 181 height 47
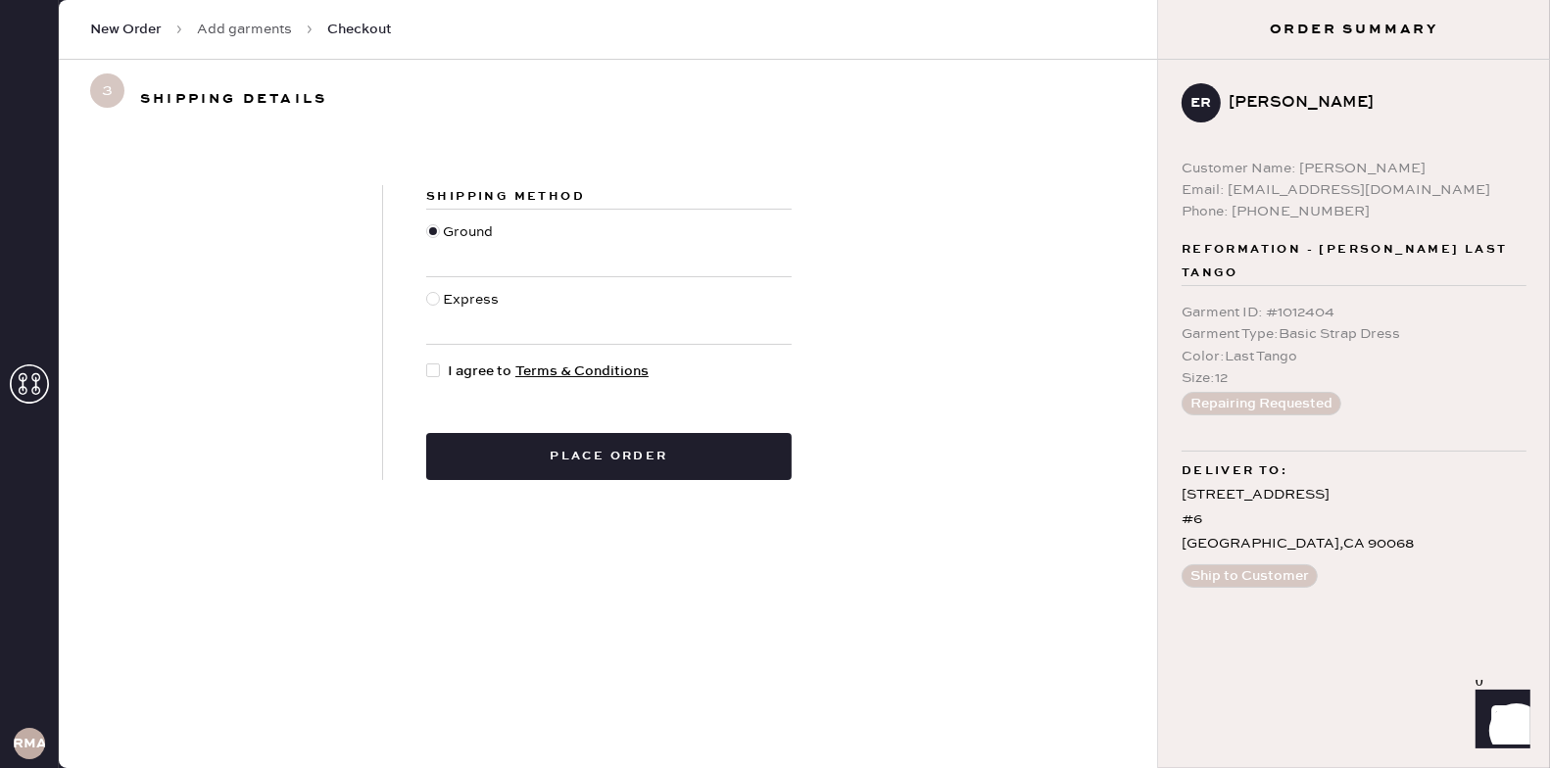
click at [437, 372] on div at bounding box center [433, 370] width 14 height 14
click at [427, 361] on input "I agree to Terms & Conditions" at bounding box center [426, 360] width 1 height 1
checkbox input "true"
click at [558, 439] on button "Place order" at bounding box center [608, 456] width 365 height 47
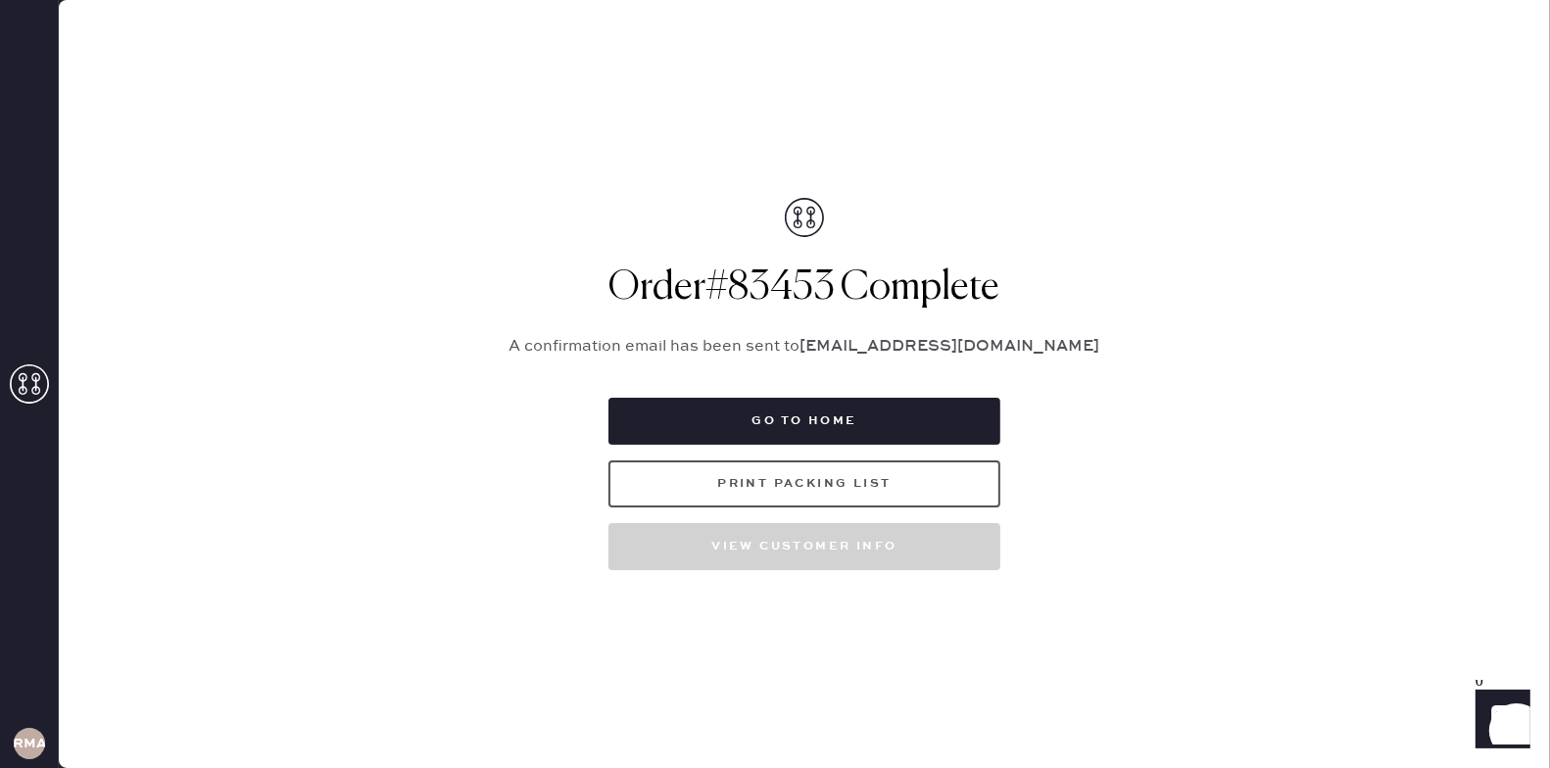
click at [786, 501] on button "Print Packing List" at bounding box center [804, 483] width 392 height 47
click at [841, 497] on button "Print Packing List" at bounding box center [804, 483] width 392 height 47
